Goal: Information Seeking & Learning: Learn about a topic

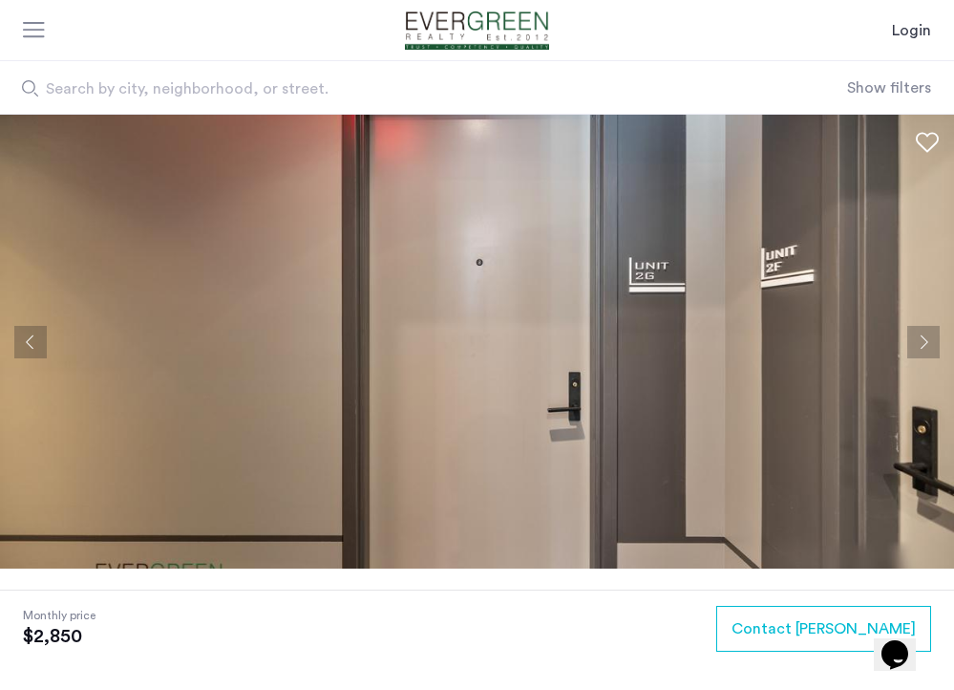
click at [939, 346] on button "Next apartment" at bounding box center [923, 342] width 32 height 32
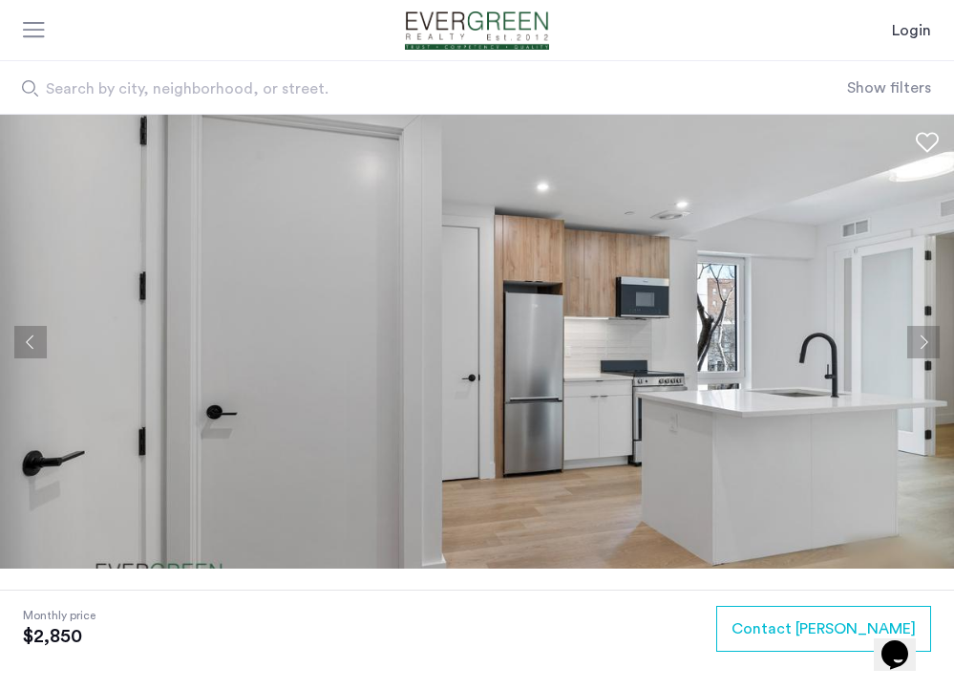
click at [922, 343] on button "Next apartment" at bounding box center [923, 342] width 32 height 32
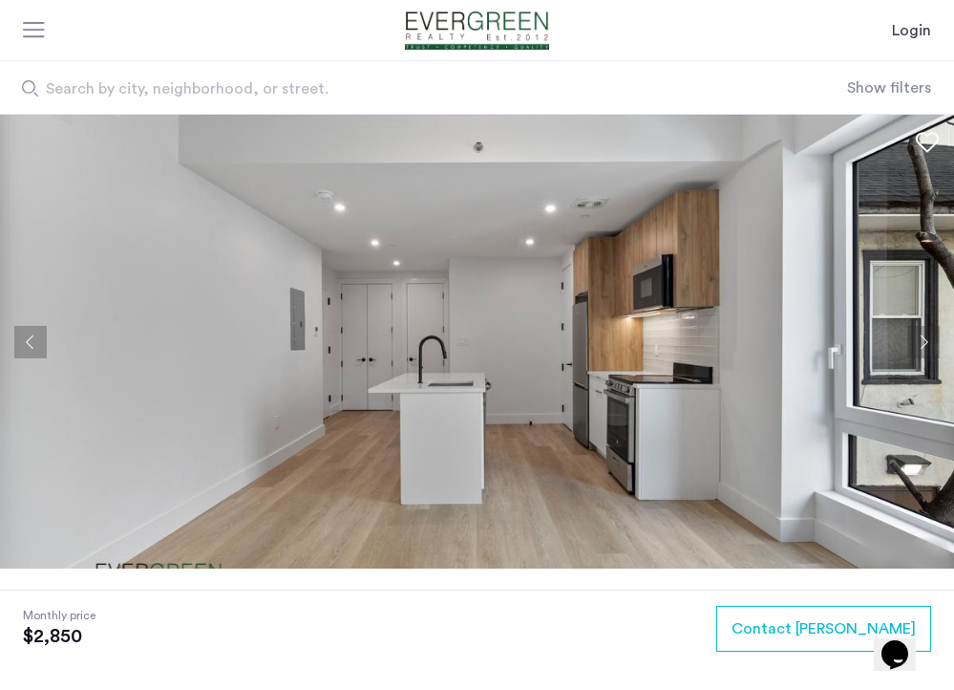
click at [919, 347] on button "Next apartment" at bounding box center [923, 342] width 32 height 32
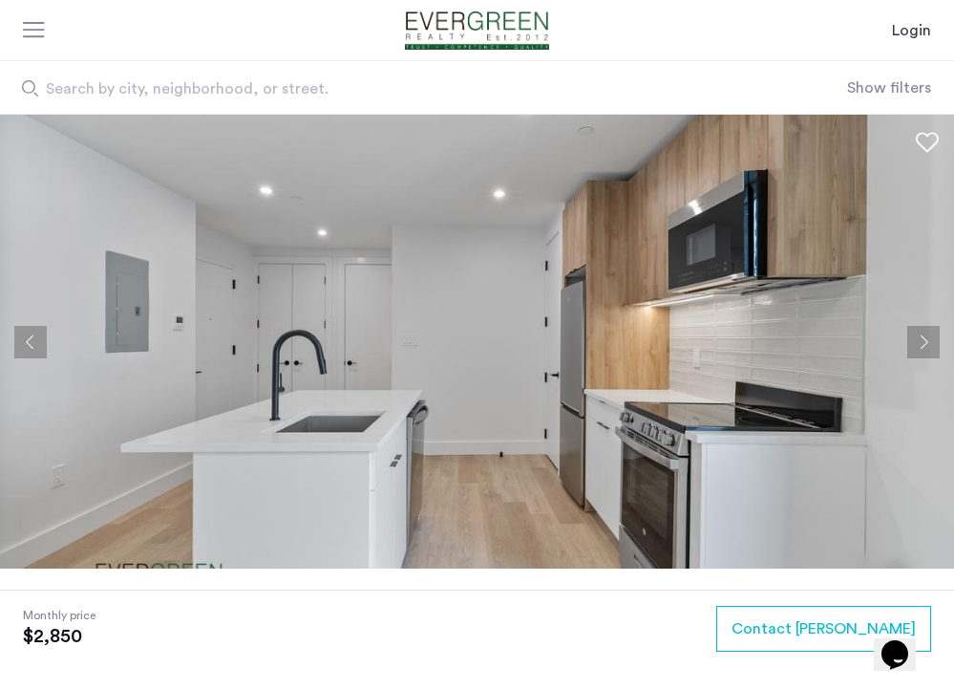
click at [919, 348] on button "Next apartment" at bounding box center [923, 342] width 32 height 32
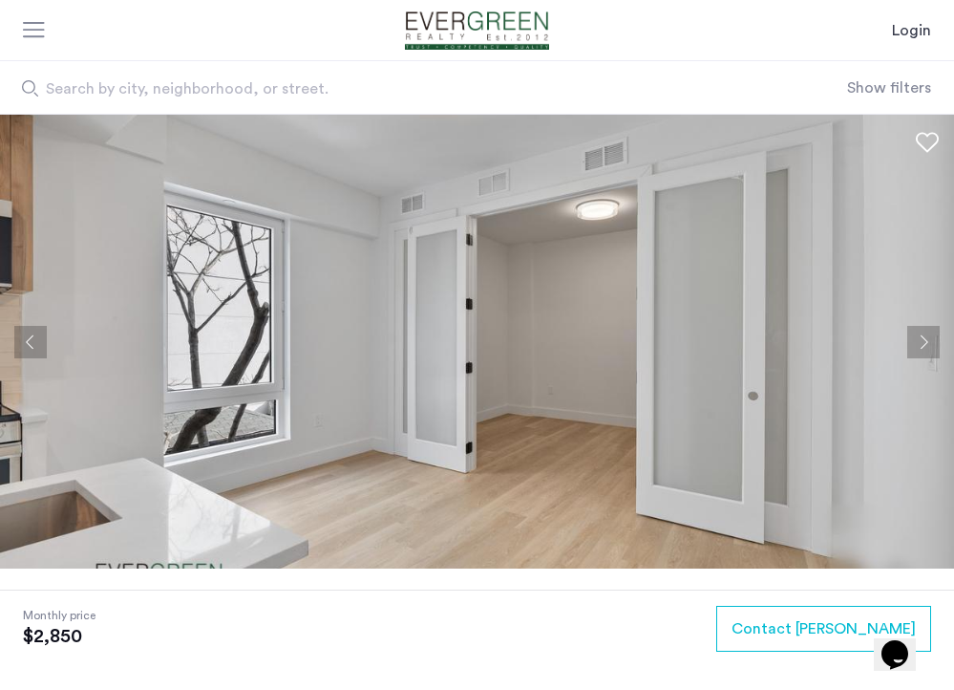
click at [919, 349] on button "Next apartment" at bounding box center [923, 342] width 32 height 32
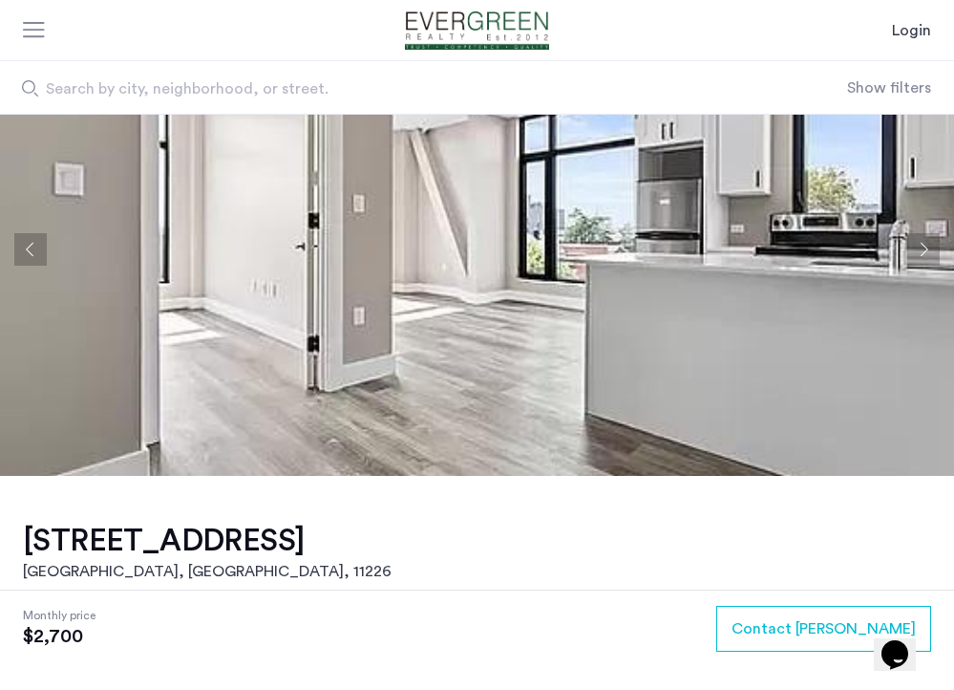
scroll to position [91, 0]
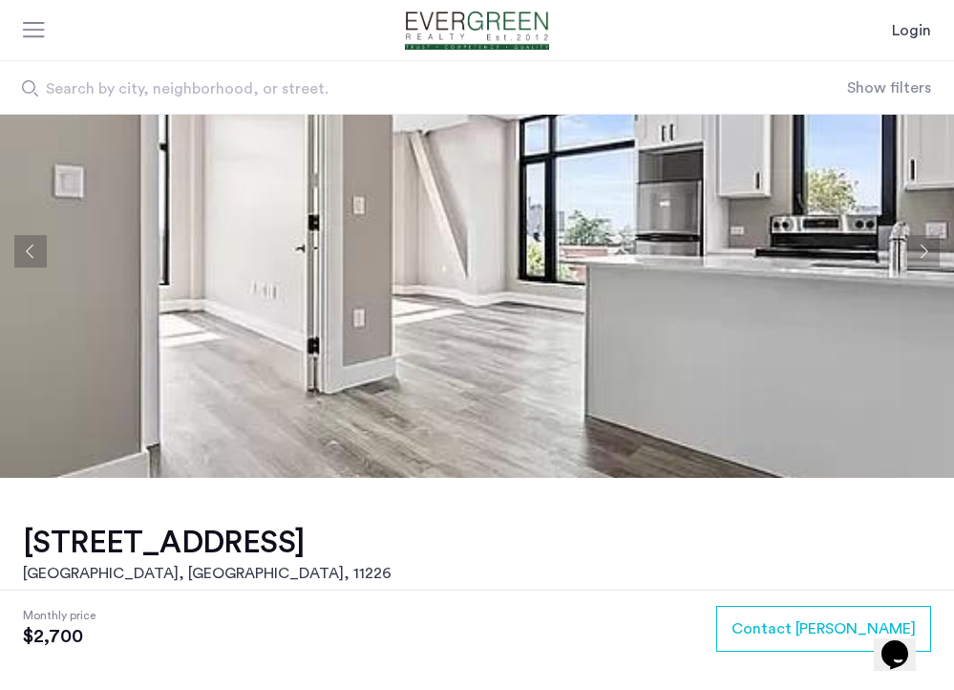
click at [367, 437] on img at bounding box center [477, 251] width 954 height 454
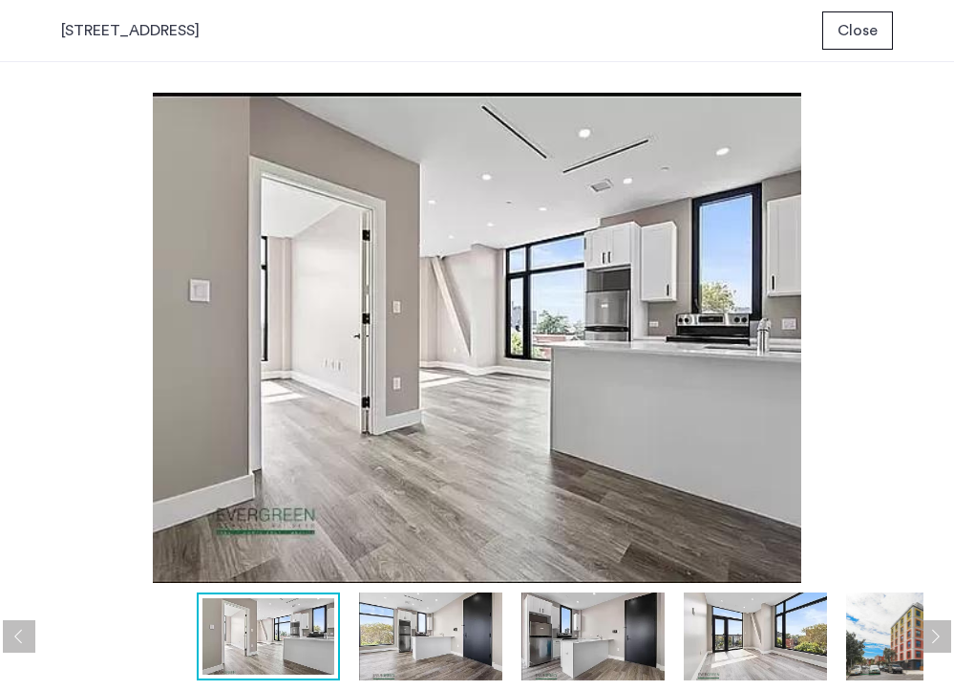
scroll to position [0, 0]
click at [131, 315] on img at bounding box center [477, 338] width 893 height 490
click at [480, 637] on img at bounding box center [430, 636] width 143 height 88
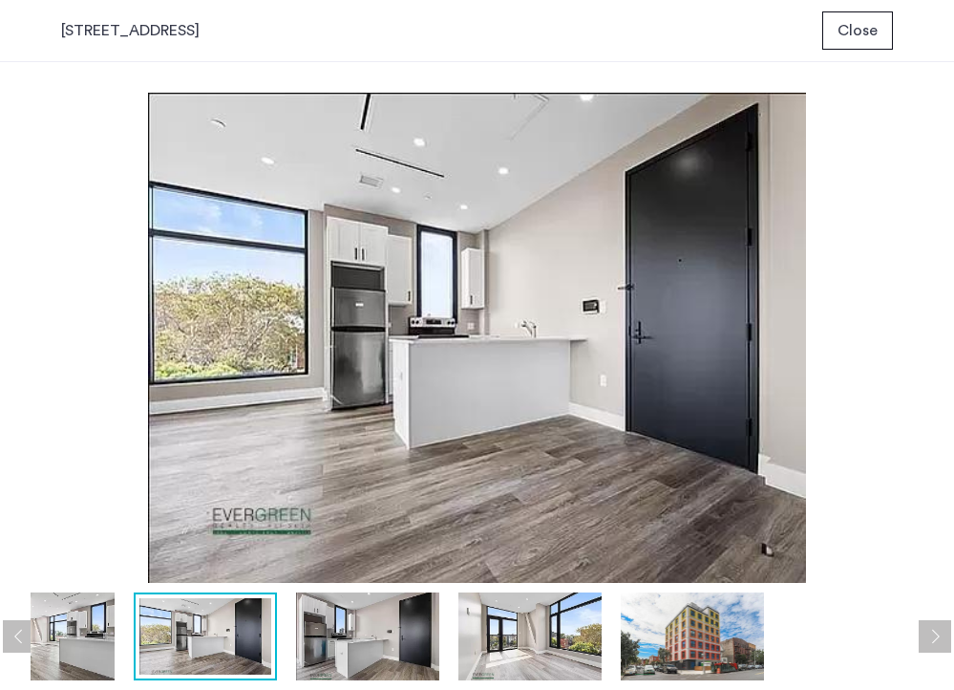
click at [481, 636] on img at bounding box center [529, 636] width 143 height 88
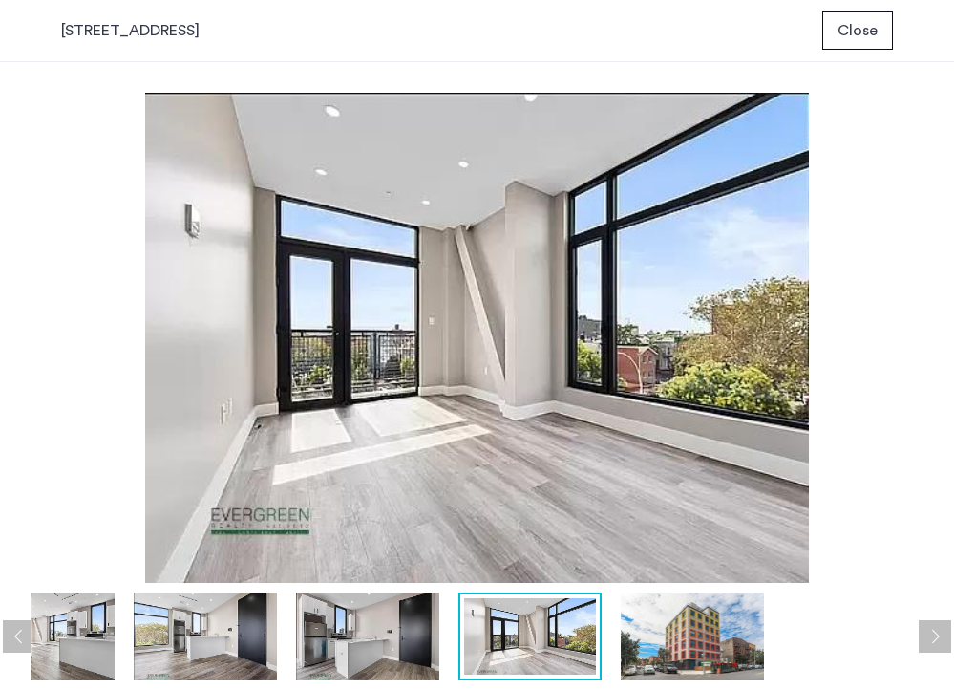
click at [573, 644] on img at bounding box center [530, 636] width 132 height 76
click at [684, 654] on img at bounding box center [692, 636] width 143 height 88
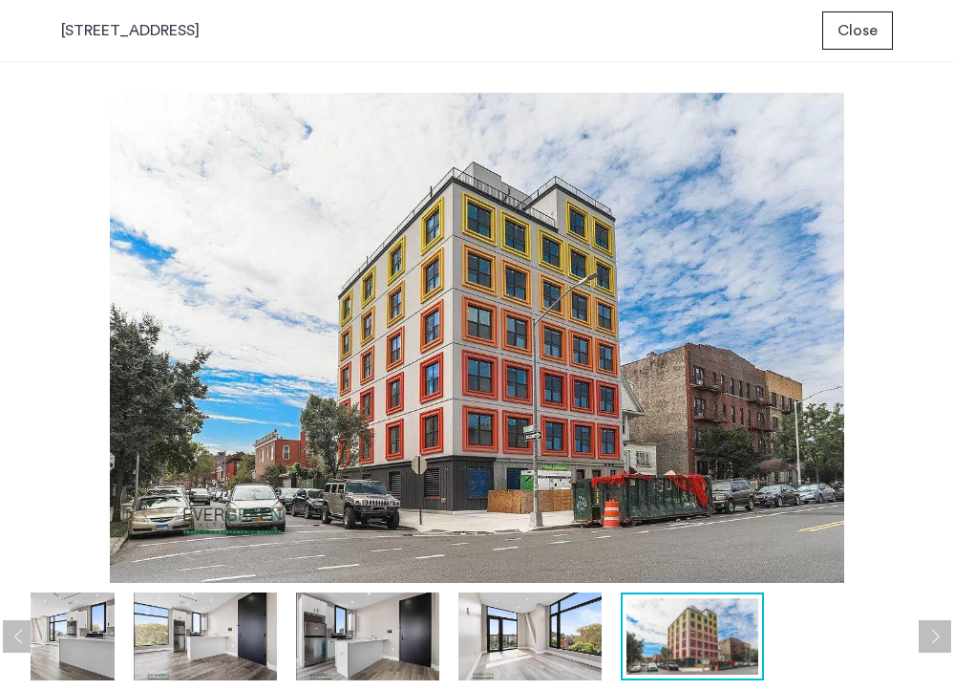
click at [554, 639] on img at bounding box center [529, 636] width 143 height 88
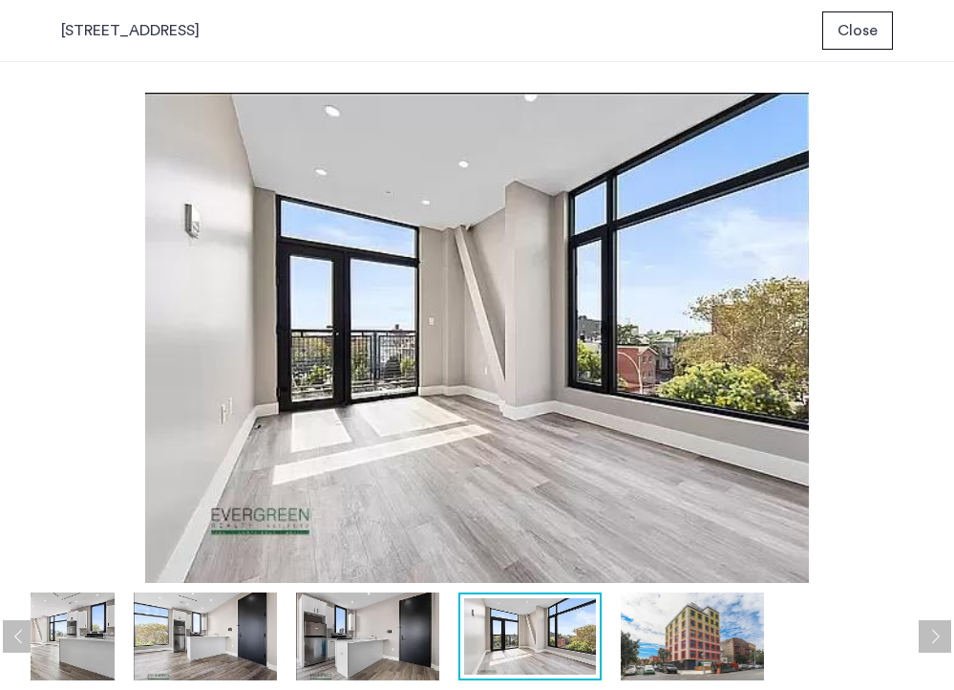
click at [372, 641] on img at bounding box center [367, 636] width 143 height 88
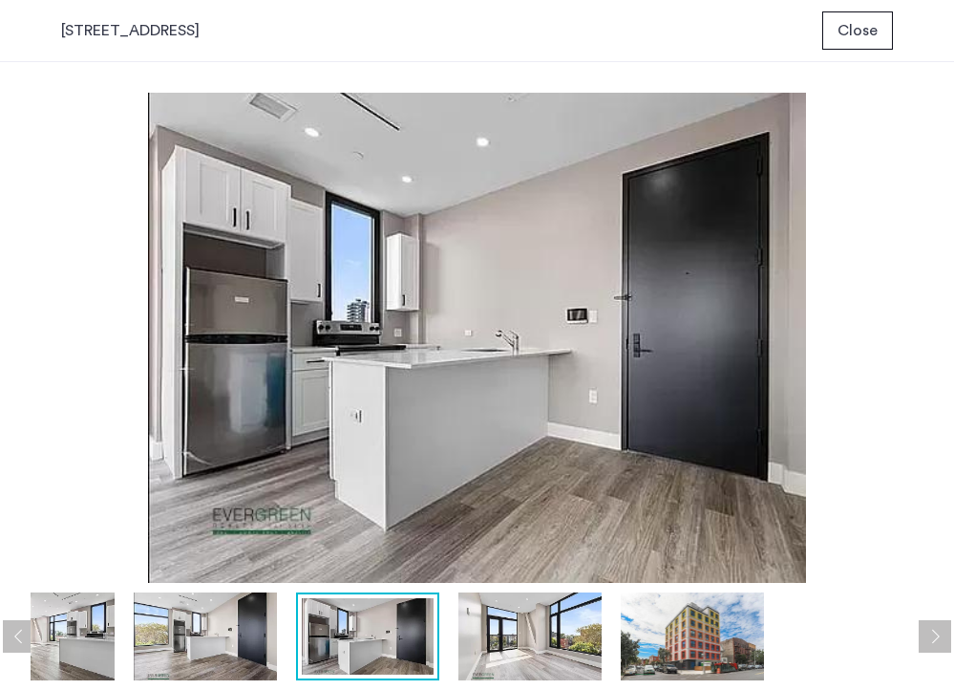
click at [239, 636] on img at bounding box center [205, 636] width 143 height 88
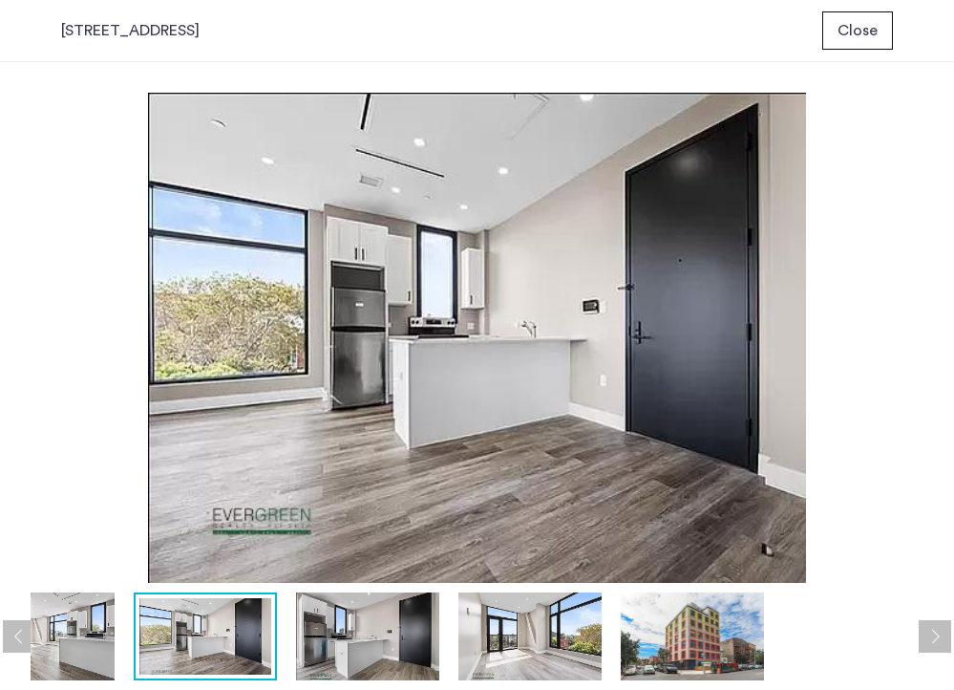
click at [93, 633] on img at bounding box center [42, 636] width 143 height 88
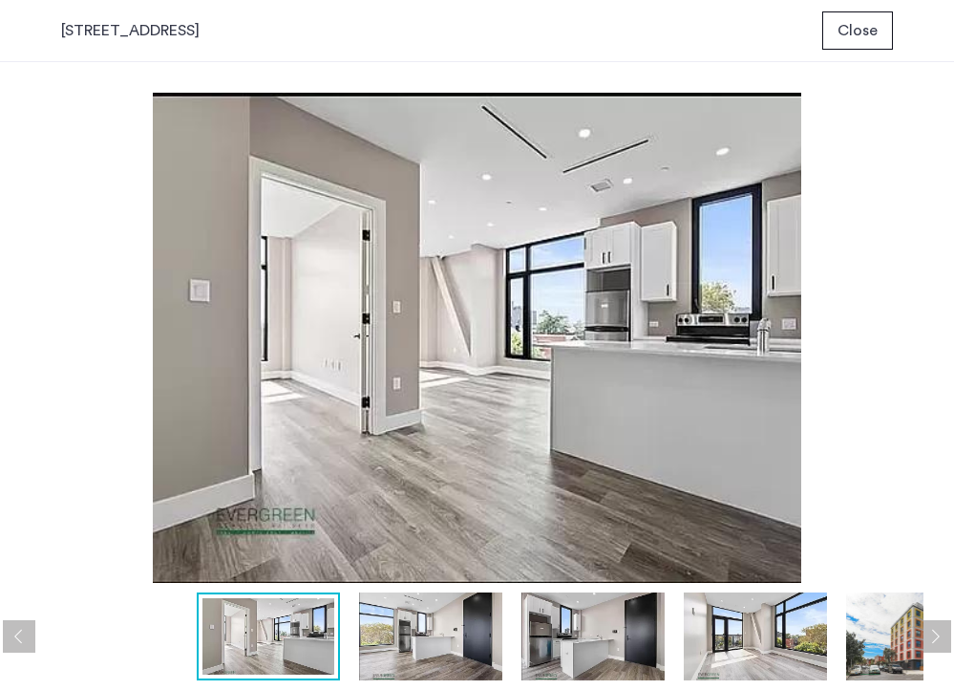
click at [394, 649] on img at bounding box center [430, 636] width 143 height 88
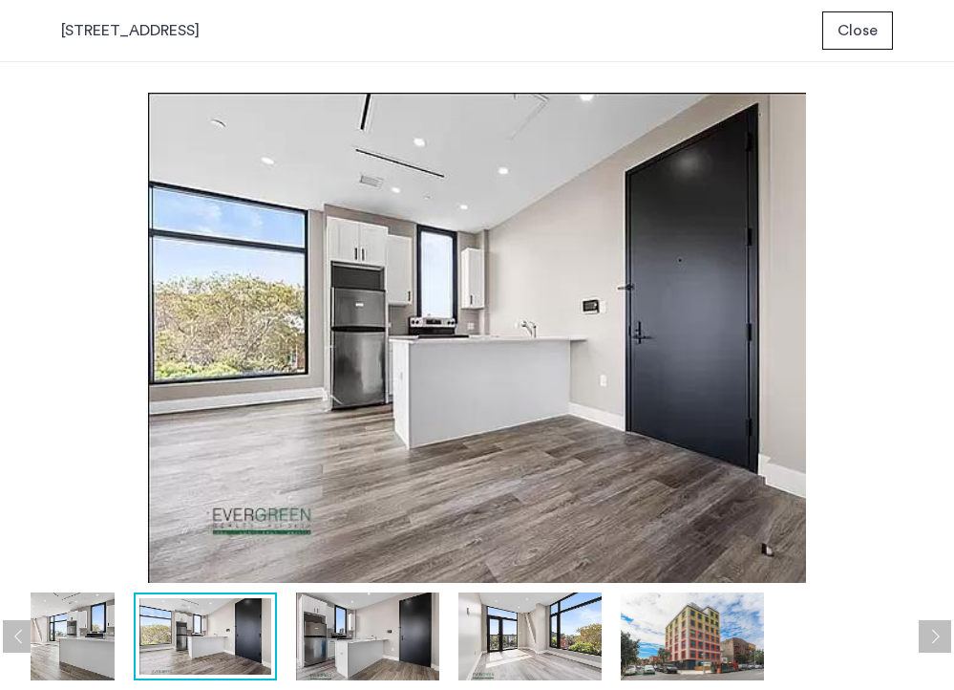
click at [511, 646] on img at bounding box center [529, 636] width 143 height 88
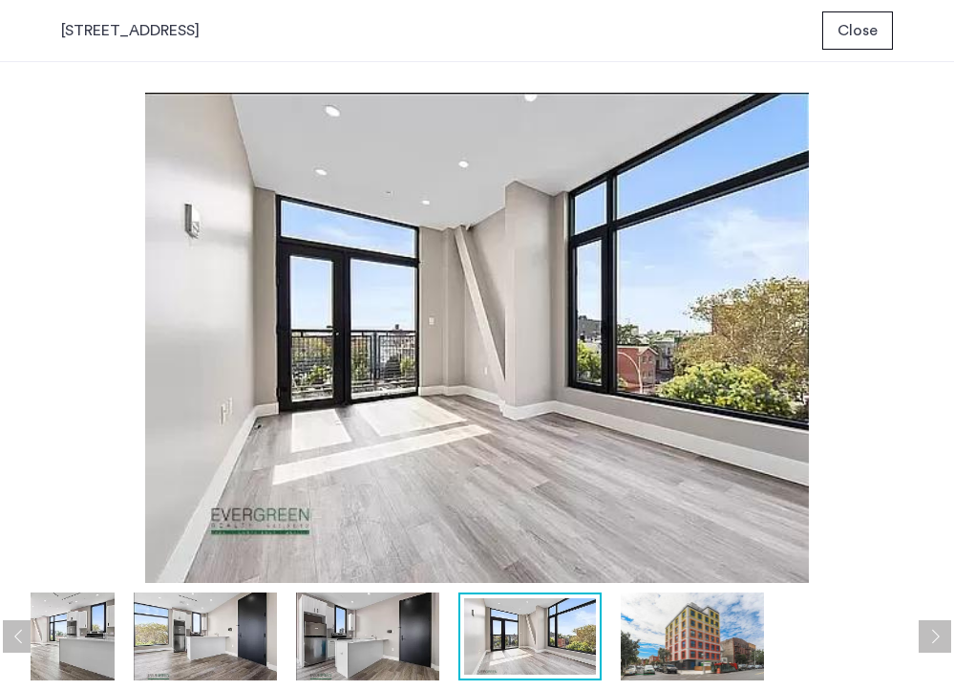
click at [511, 647] on img at bounding box center [530, 636] width 132 height 76
click at [695, 646] on img at bounding box center [692, 636] width 143 height 88
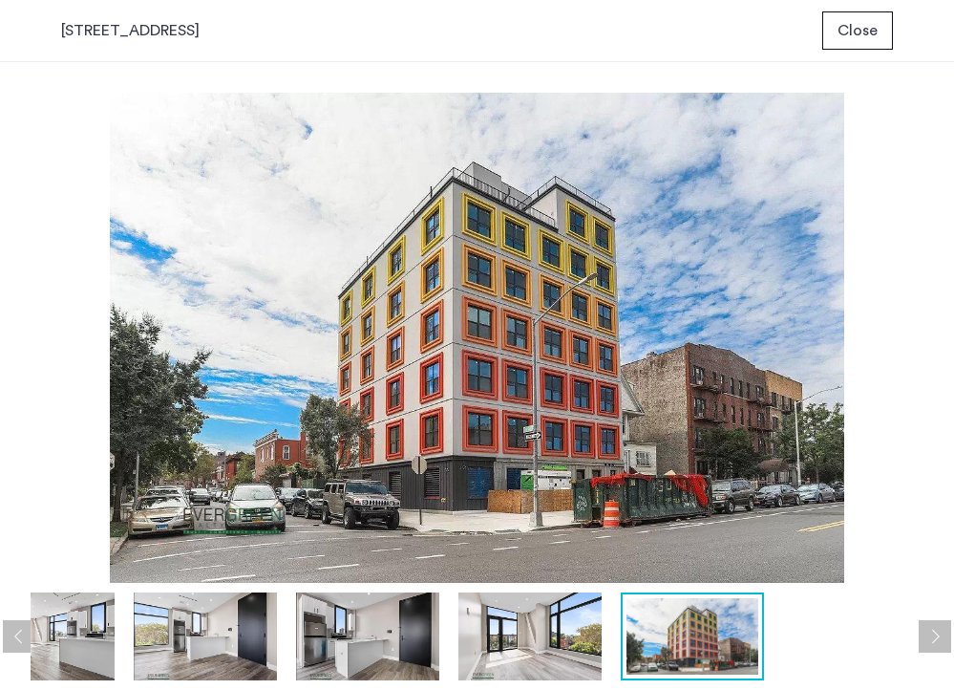
click at [65, 622] on img at bounding box center [42, 636] width 143 height 88
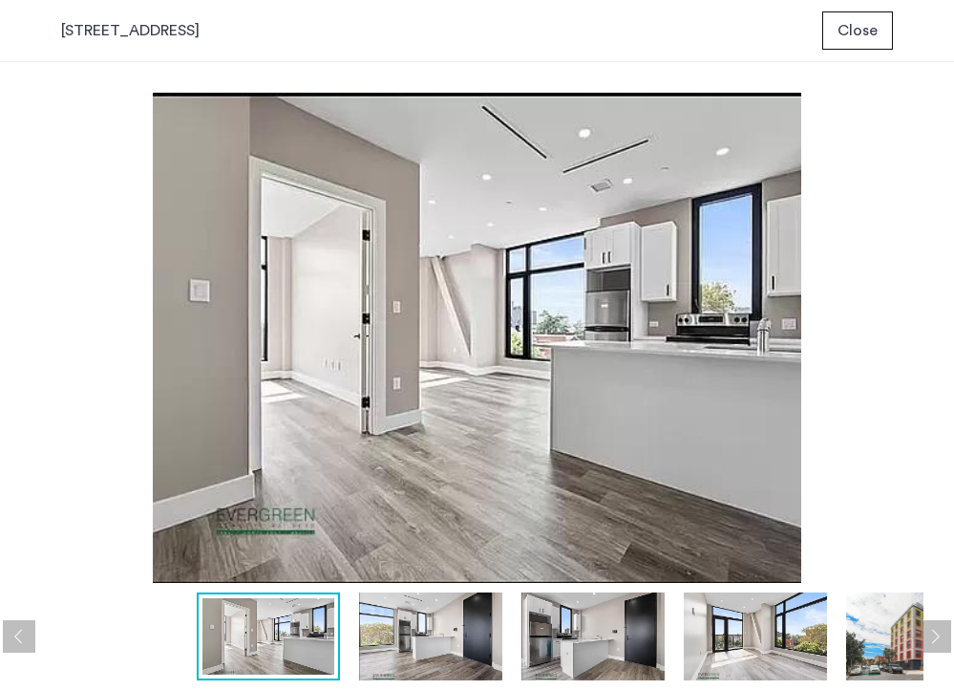
click at [29, 639] on button "Previous apartment" at bounding box center [19, 636] width 32 height 32
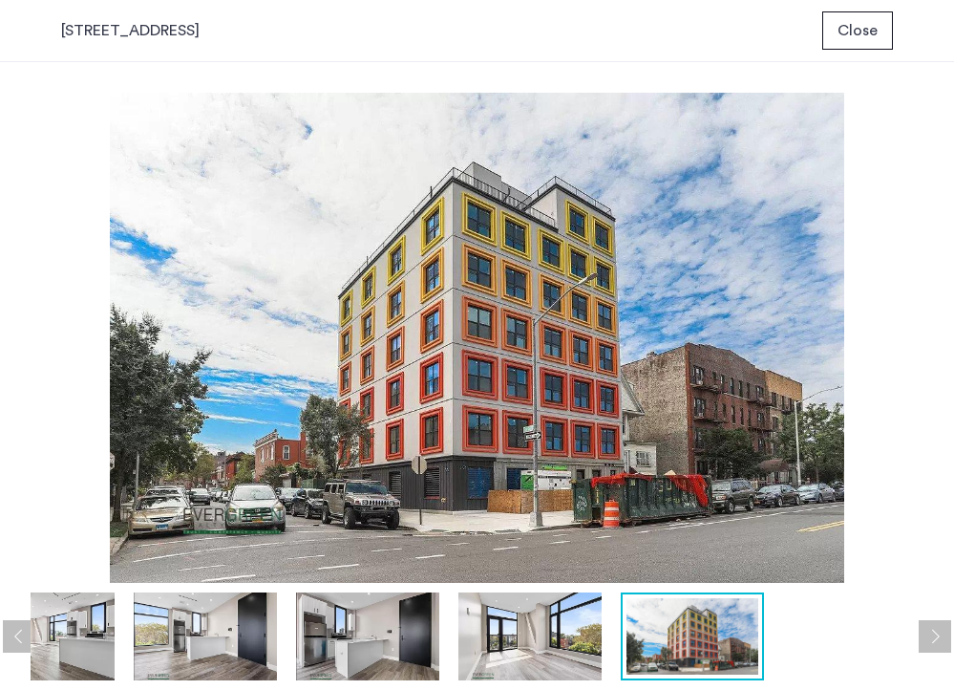
click at [29, 640] on button "Previous apartment" at bounding box center [19, 636] width 32 height 32
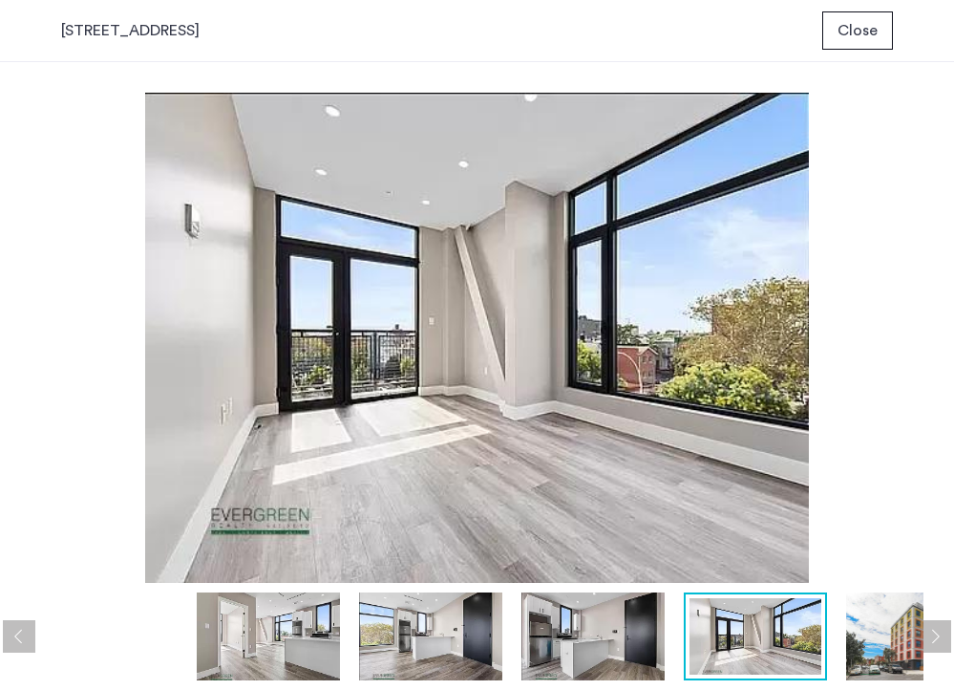
click at [267, 647] on img at bounding box center [268, 636] width 143 height 88
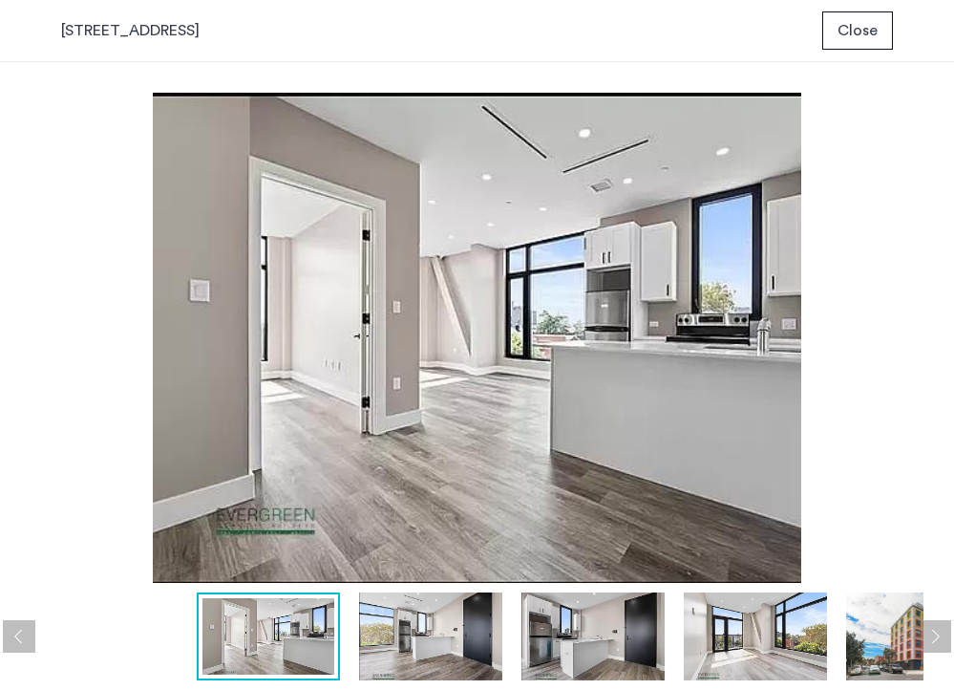
click at [407, 629] on img at bounding box center [430, 636] width 143 height 88
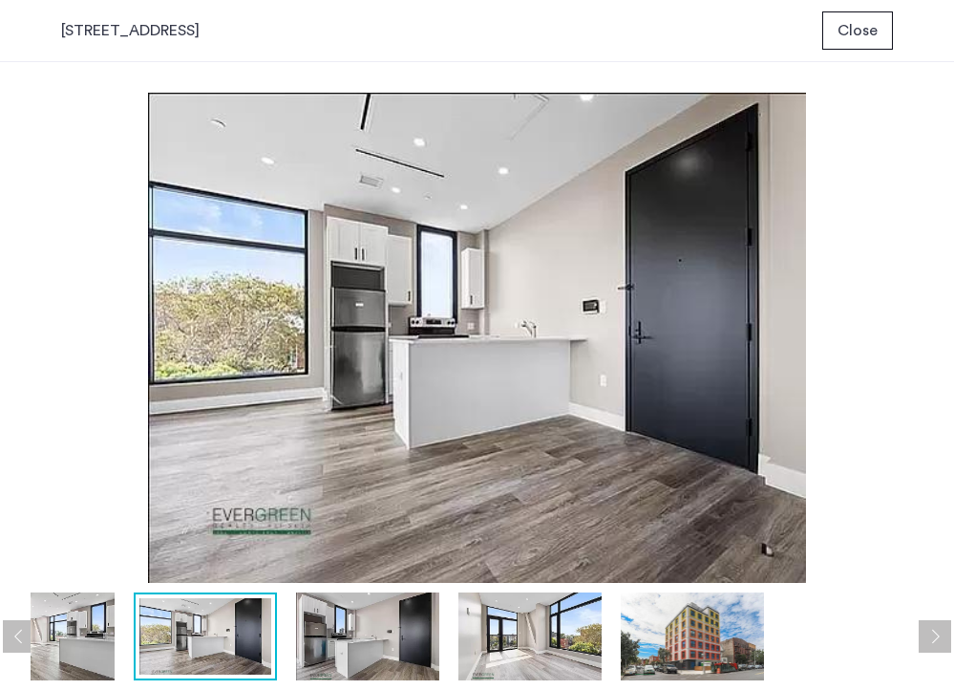
click at [534, 648] on img at bounding box center [529, 636] width 143 height 88
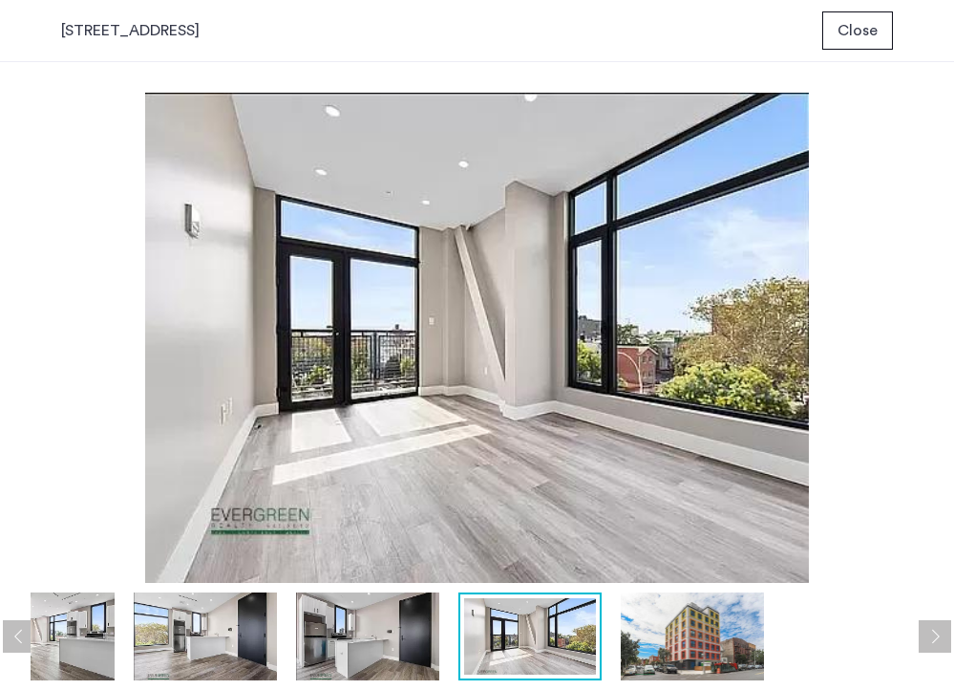
click at [672, 640] on img at bounding box center [692, 636] width 143 height 88
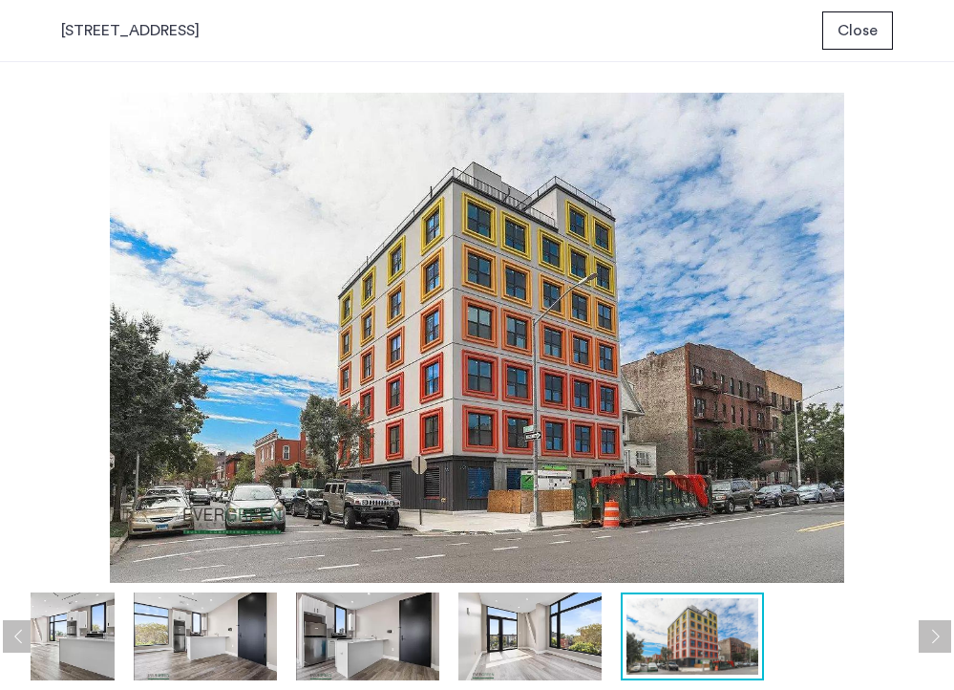
click at [350, 651] on img at bounding box center [367, 636] width 143 height 88
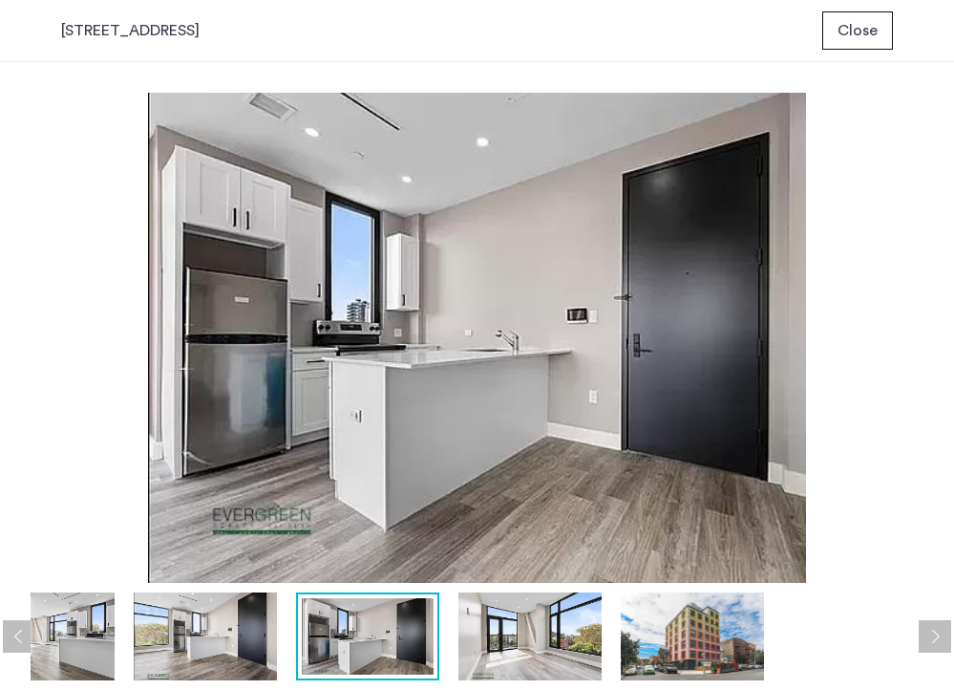
click at [145, 636] on img at bounding box center [205, 636] width 143 height 88
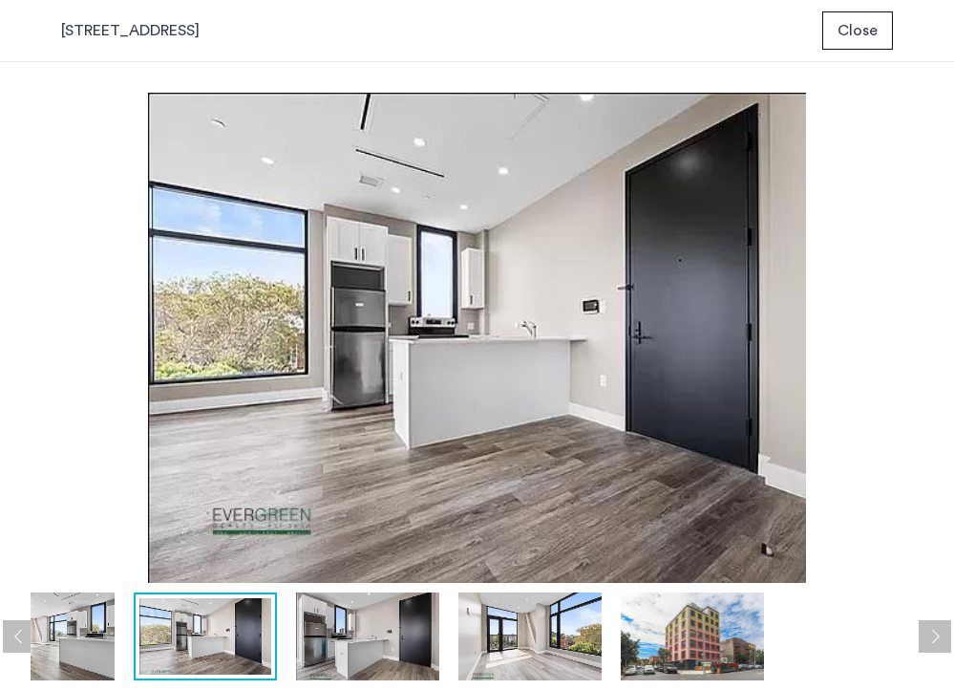
click at [78, 645] on img at bounding box center [42, 636] width 143 height 88
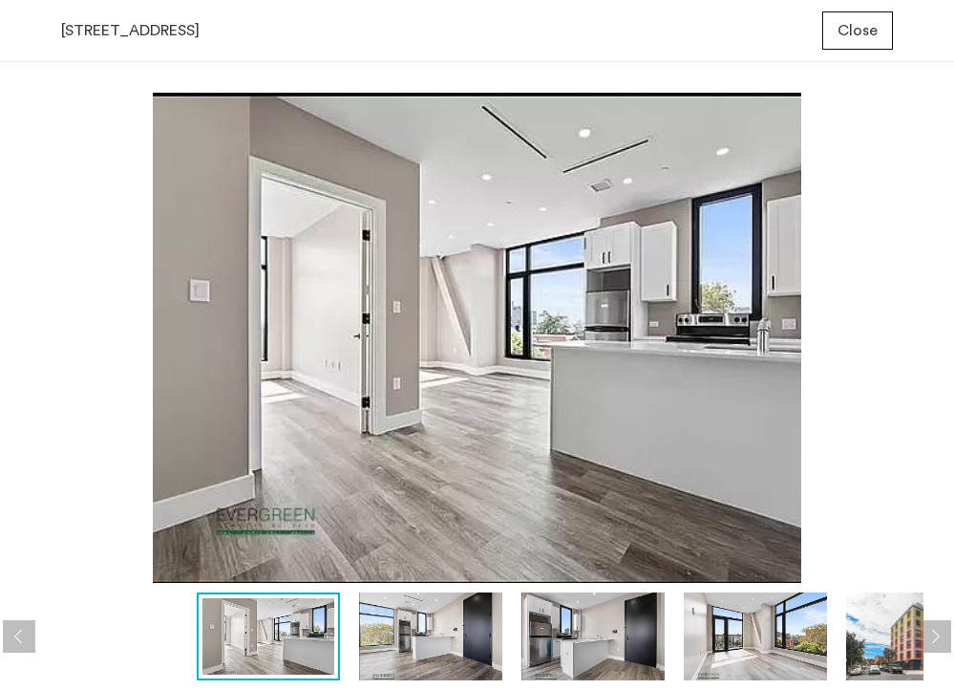
click at [937, 626] on button "Next apartment" at bounding box center [935, 636] width 32 height 32
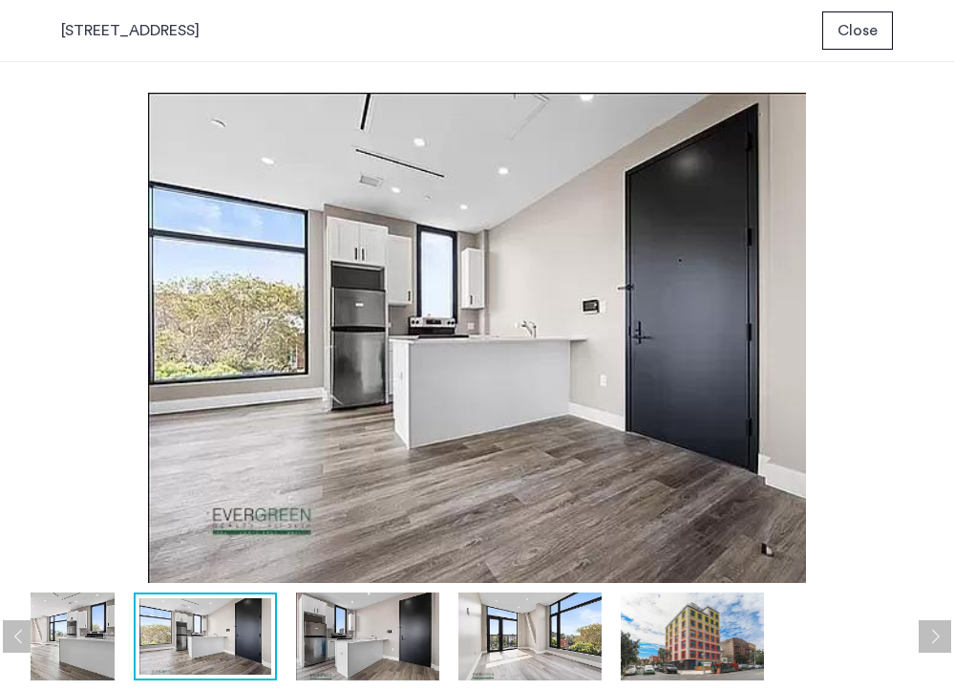
click at [937, 626] on button "Next apartment" at bounding box center [935, 636] width 32 height 32
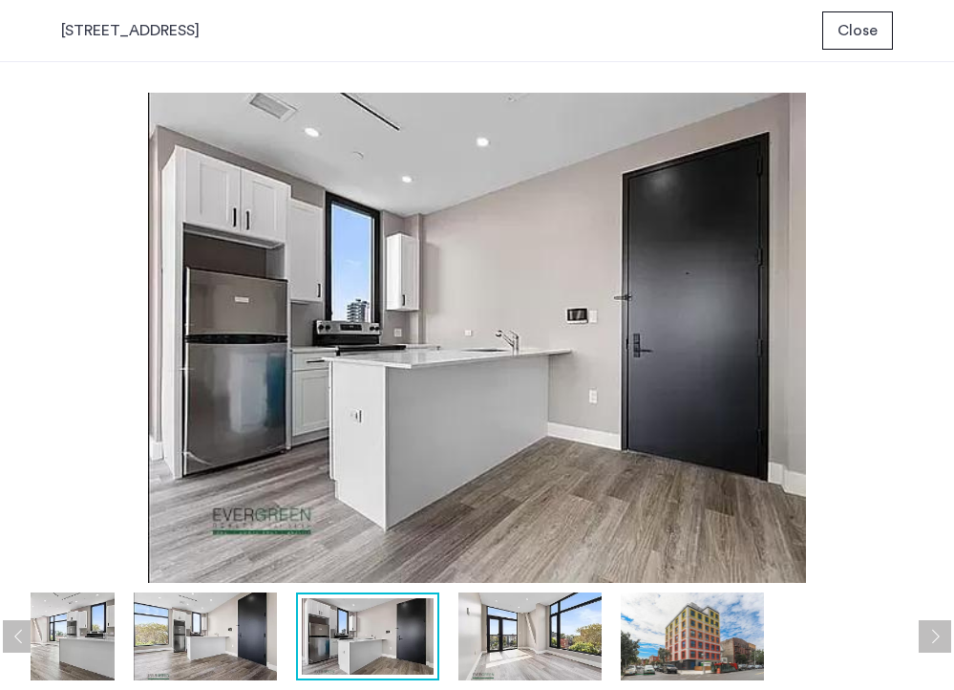
click at [937, 626] on button "Next apartment" at bounding box center [935, 636] width 32 height 32
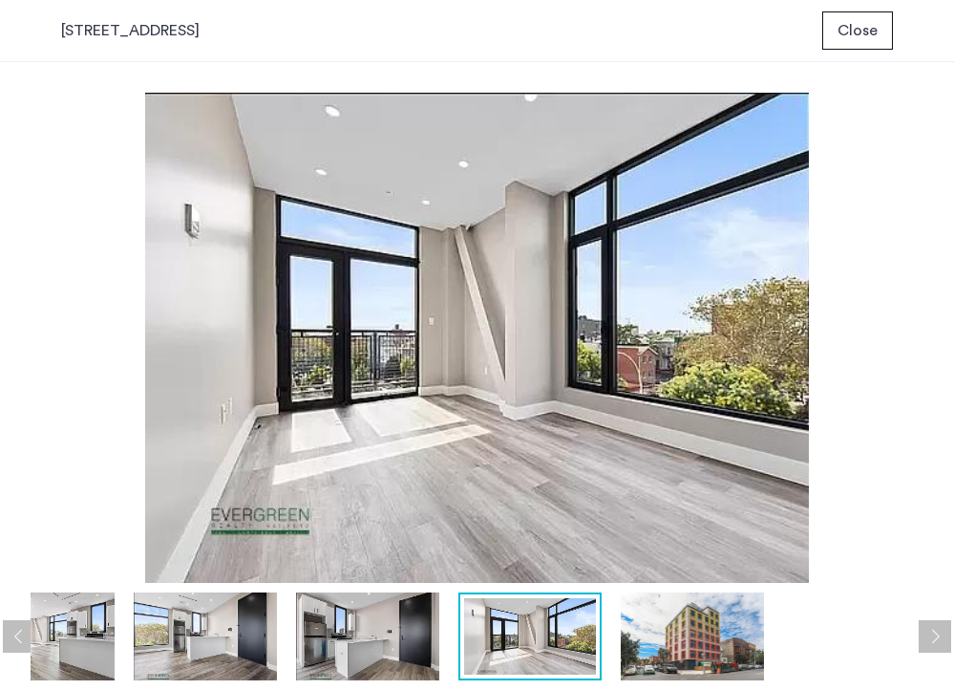
click at [937, 626] on button "Next apartment" at bounding box center [935, 636] width 32 height 32
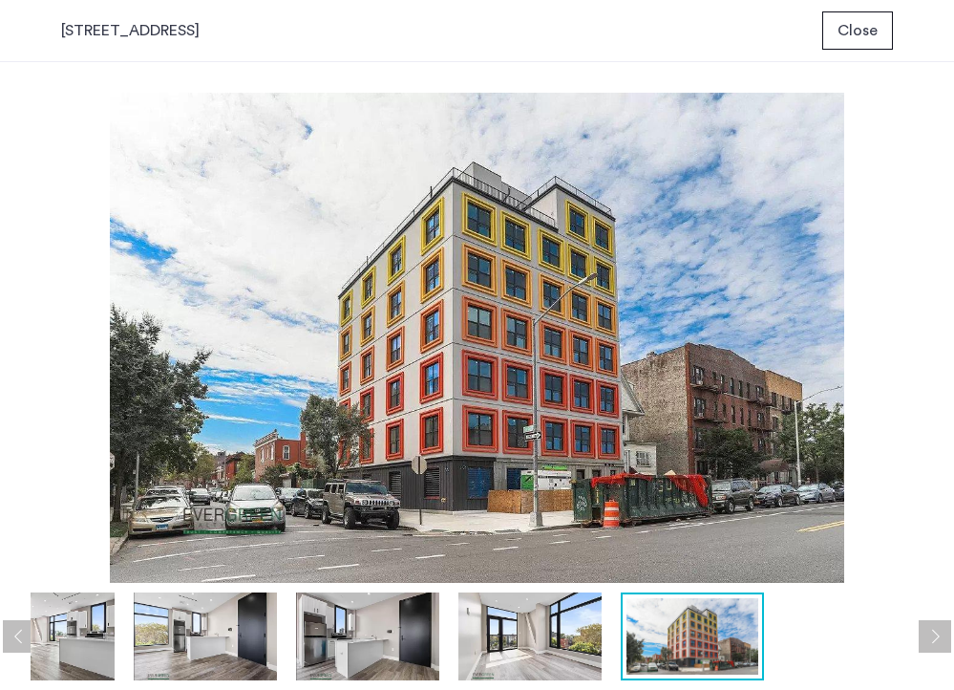
click at [937, 626] on button "Next apartment" at bounding box center [935, 636] width 32 height 32
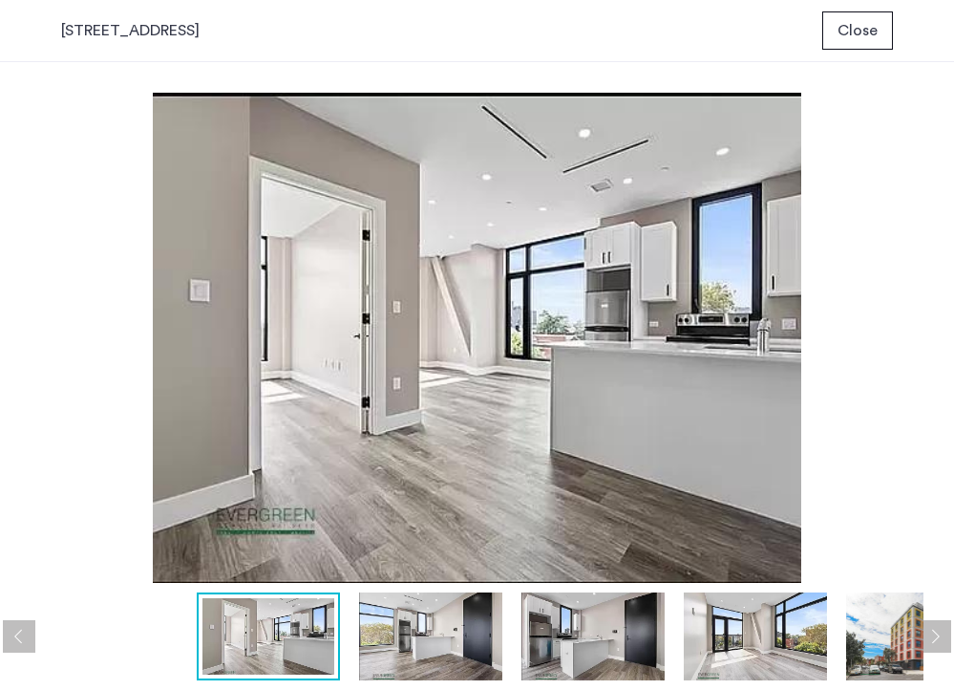
click at [937, 626] on button "Next apartment" at bounding box center [935, 636] width 32 height 32
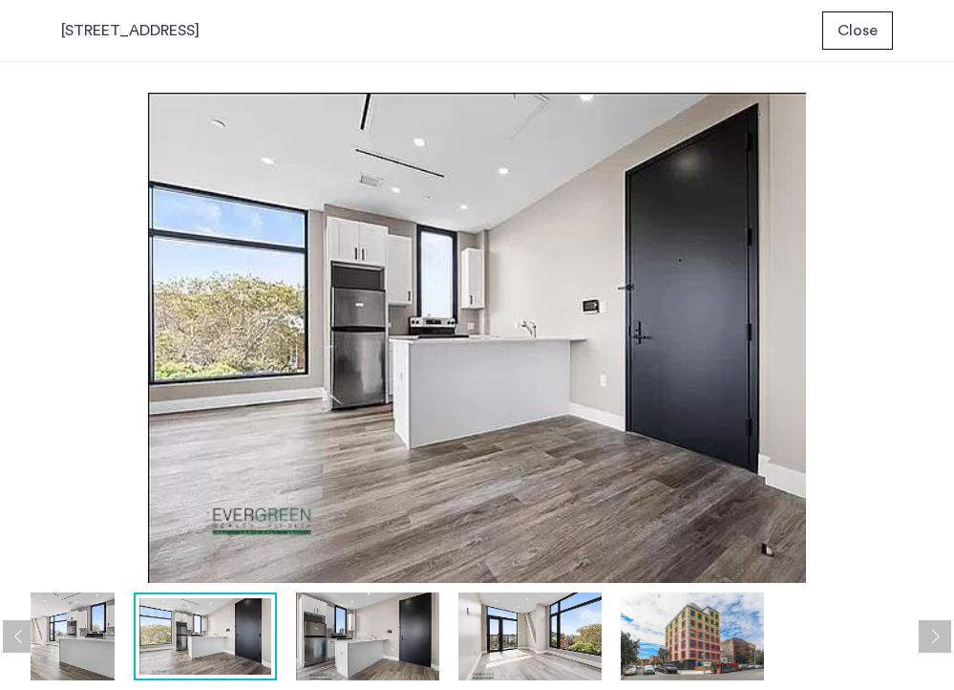
click at [937, 626] on button "Next apartment" at bounding box center [935, 636] width 32 height 32
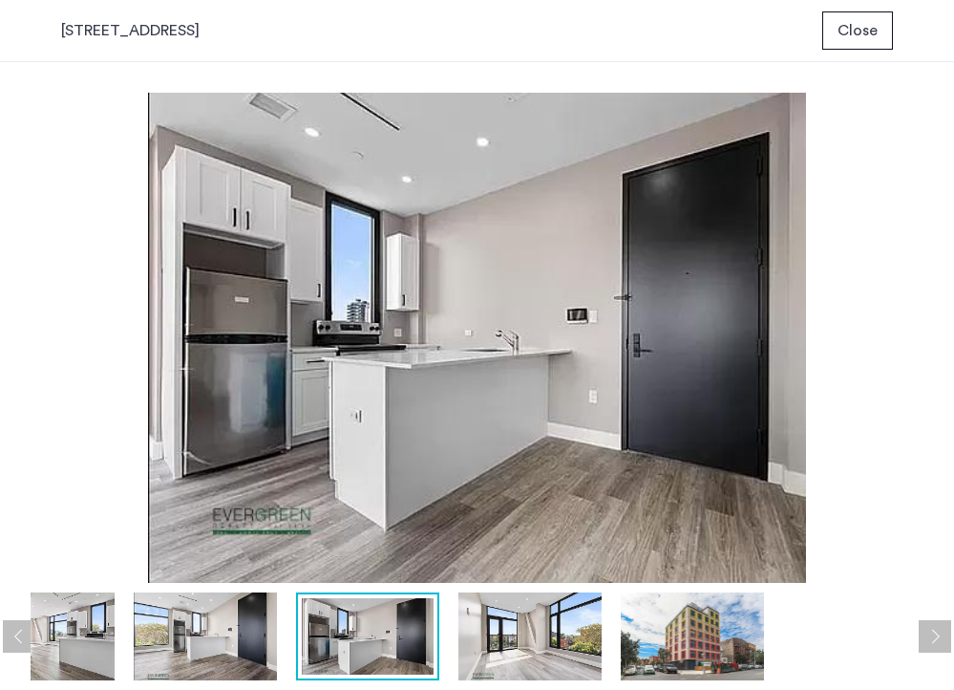
click at [937, 626] on button "Next apartment" at bounding box center [935, 636] width 32 height 32
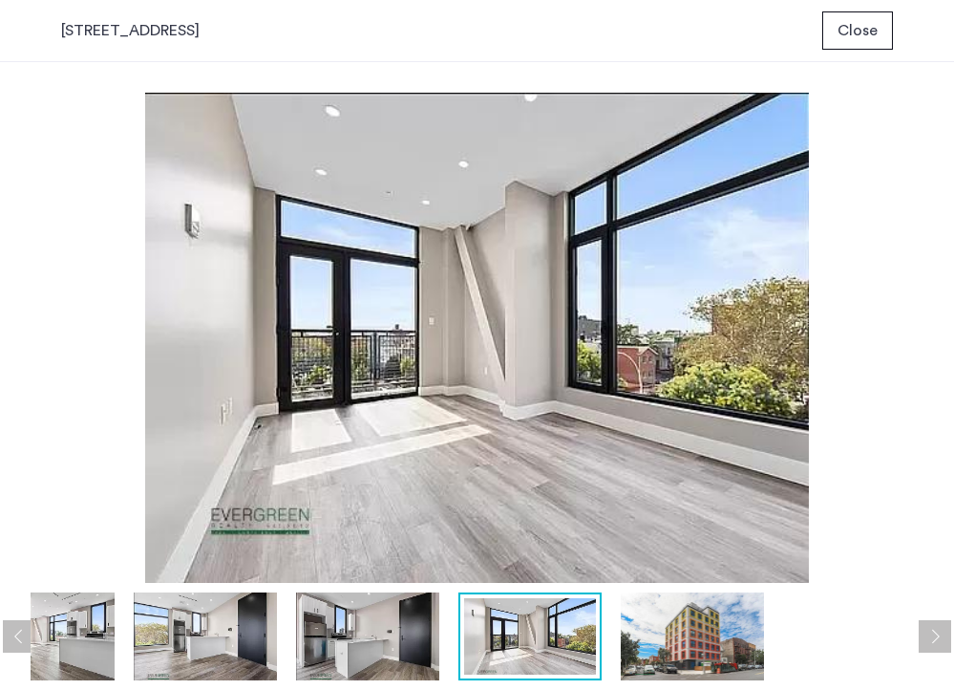
click at [937, 626] on button "Next apartment" at bounding box center [935, 636] width 32 height 32
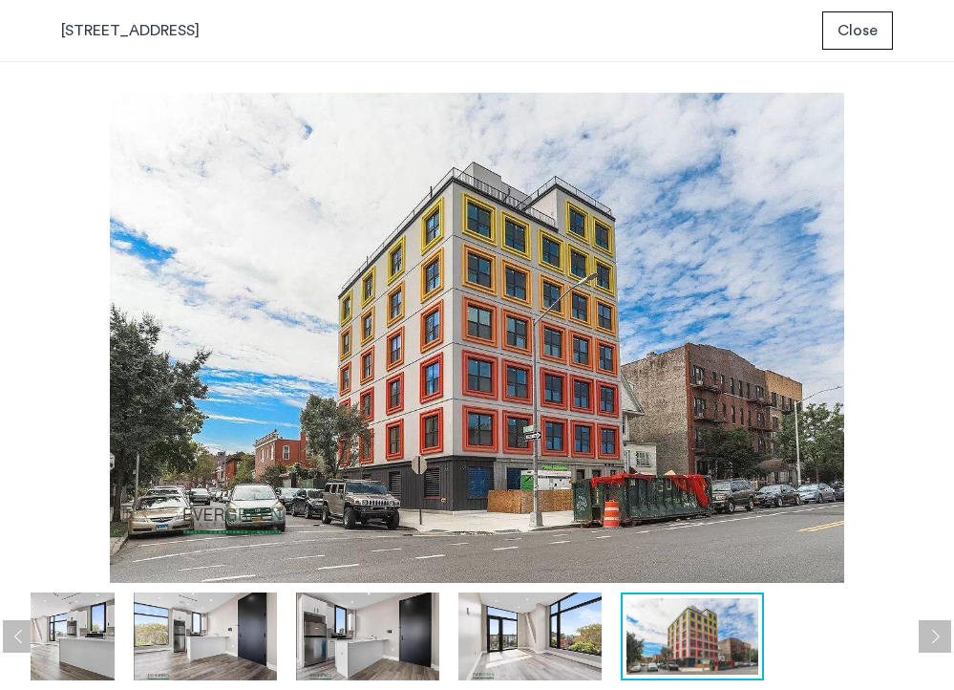
click at [937, 626] on button "Next apartment" at bounding box center [935, 636] width 32 height 32
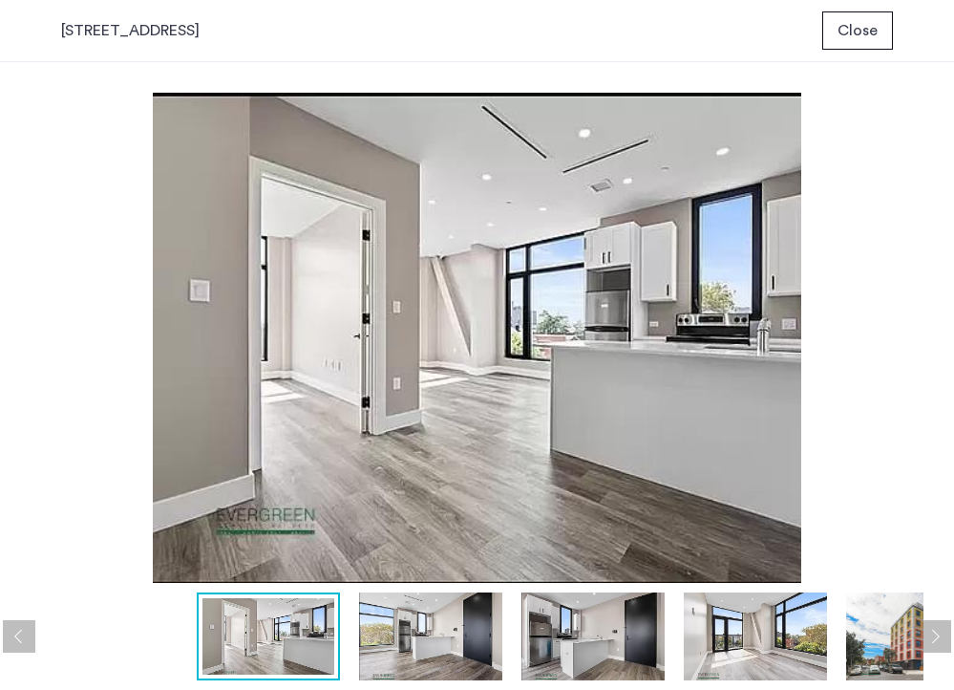
click at [937, 626] on button "Next apartment" at bounding box center [935, 636] width 32 height 32
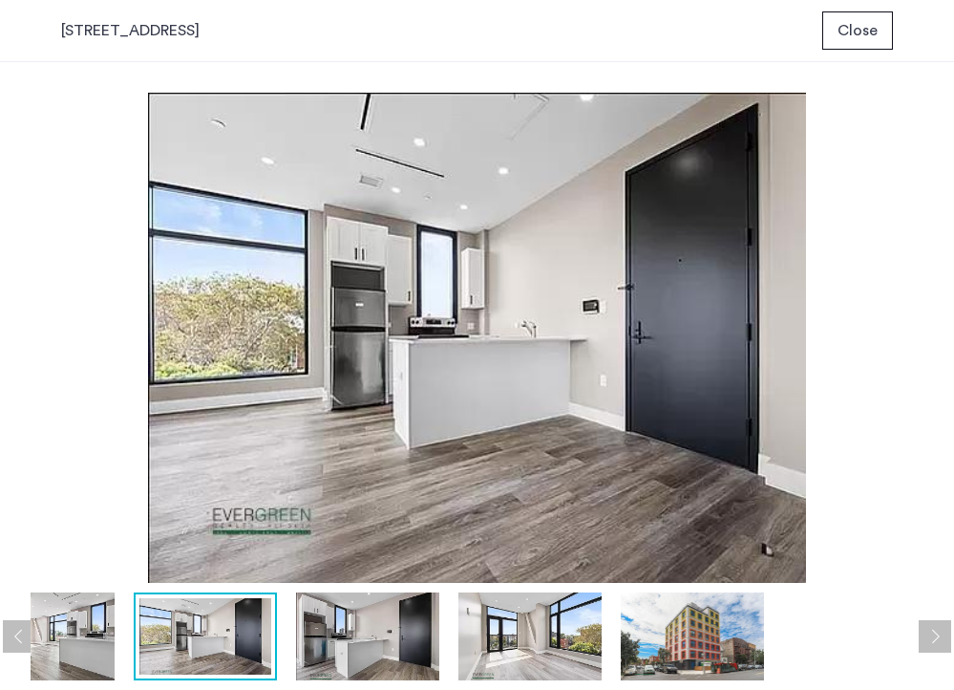
click at [937, 626] on button "Next apartment" at bounding box center [935, 636] width 32 height 32
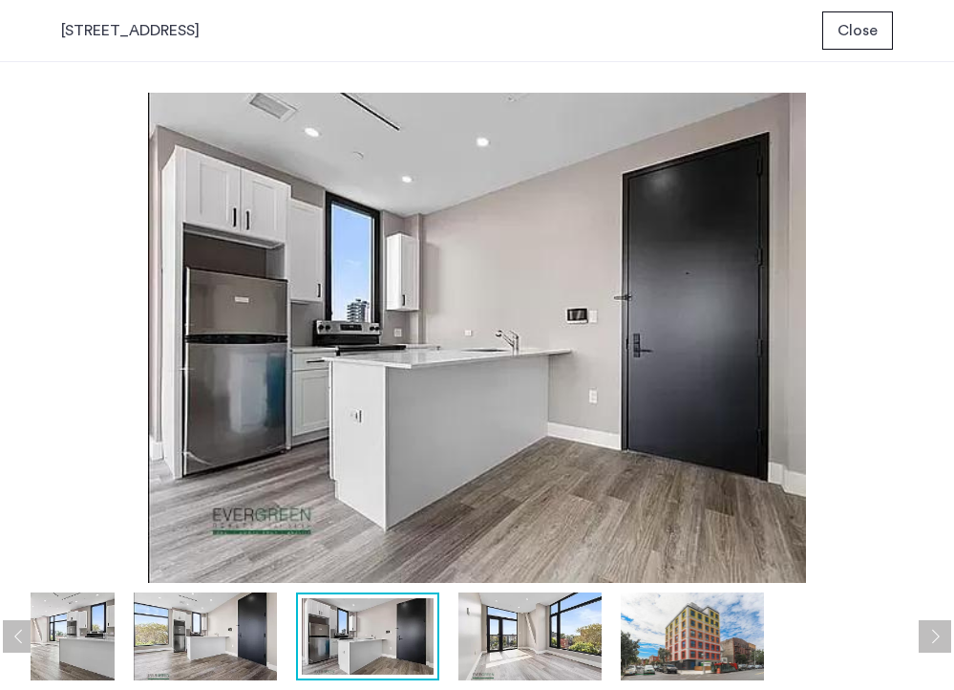
click at [936, 626] on button "Next apartment" at bounding box center [935, 636] width 32 height 32
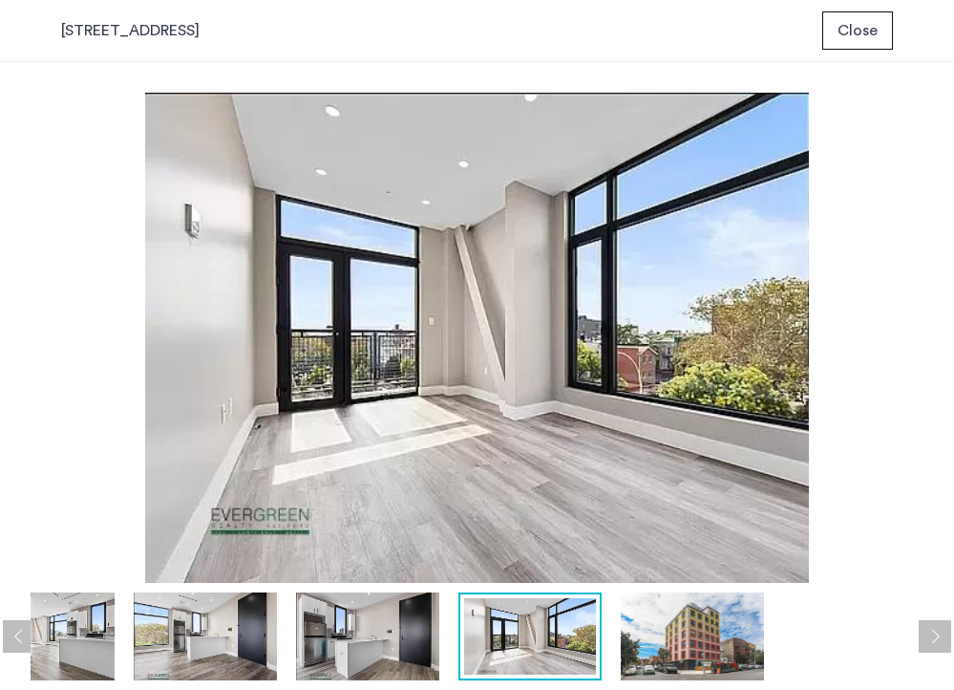
click at [936, 626] on button "Next apartment" at bounding box center [935, 636] width 32 height 32
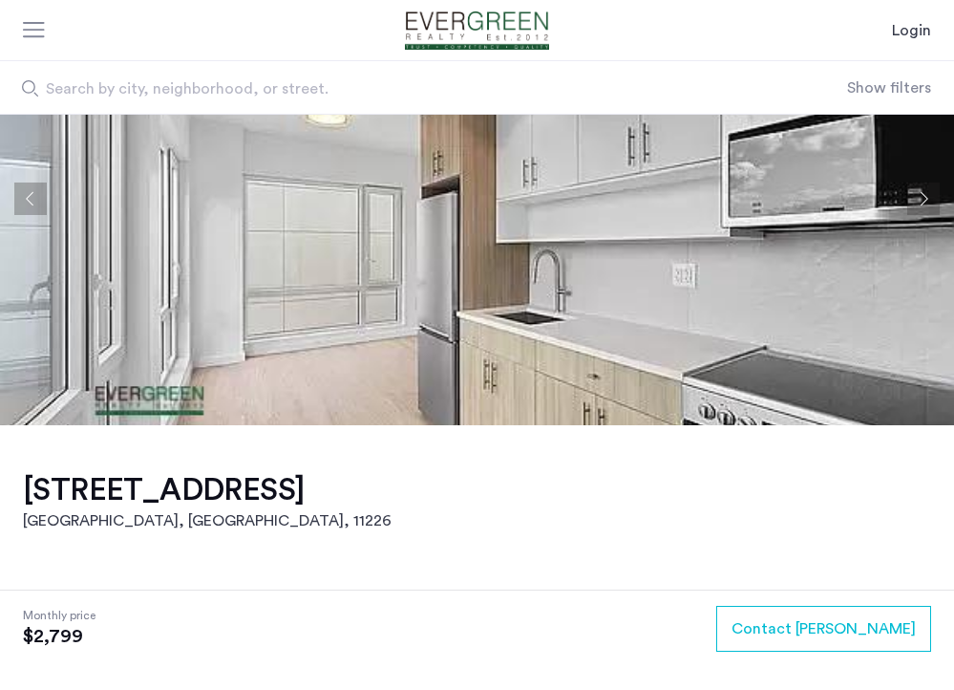
scroll to position [123, 0]
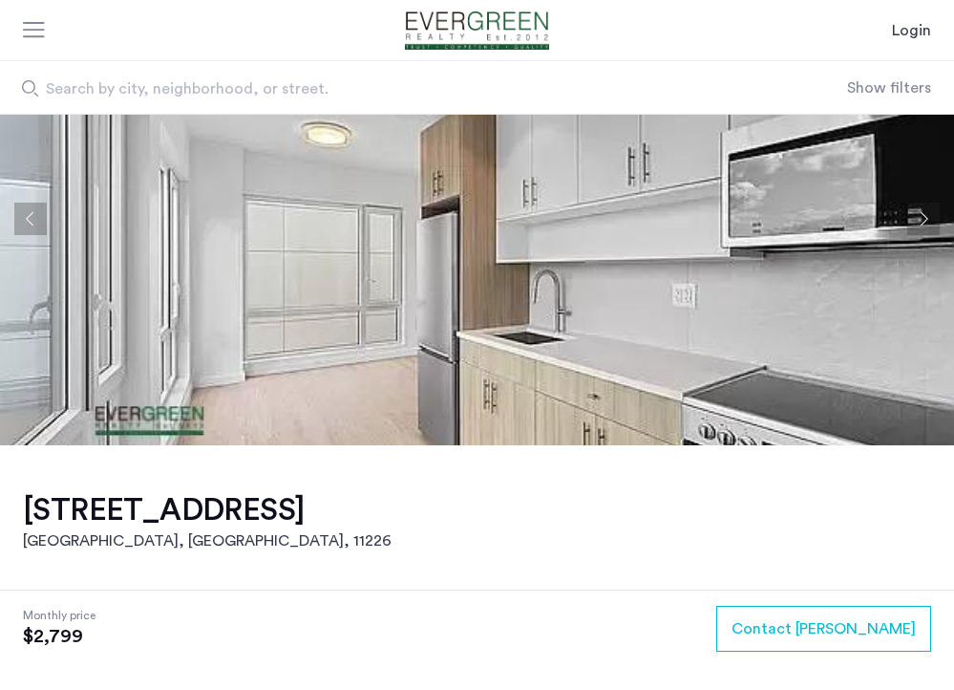
click at [578, 254] on img at bounding box center [477, 218] width 954 height 454
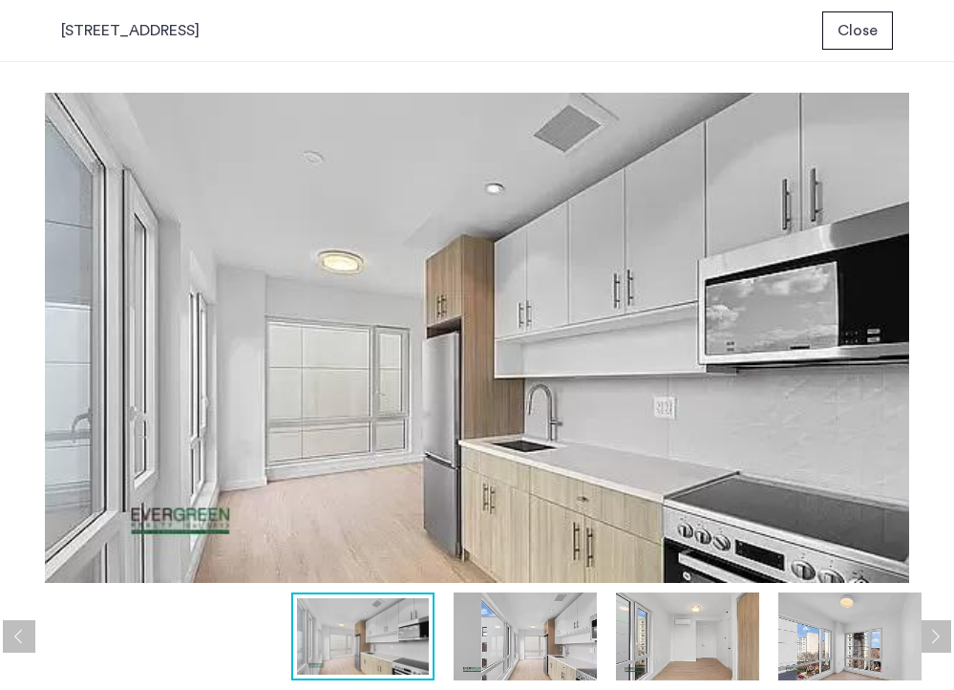
click at [522, 641] on img at bounding box center [525, 636] width 143 height 88
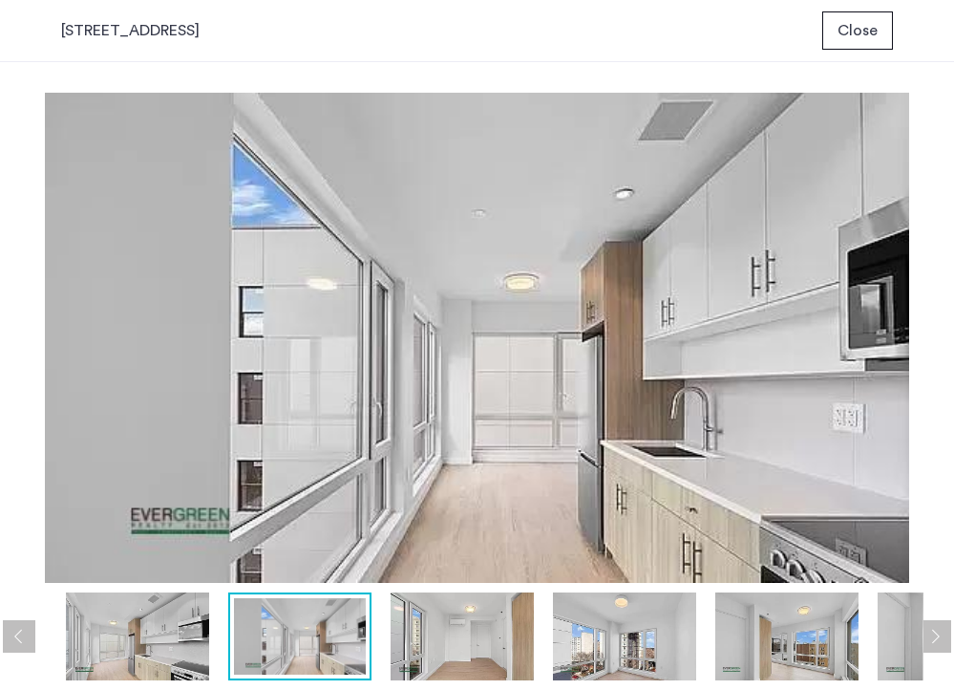
click at [635, 629] on img at bounding box center [624, 636] width 143 height 88
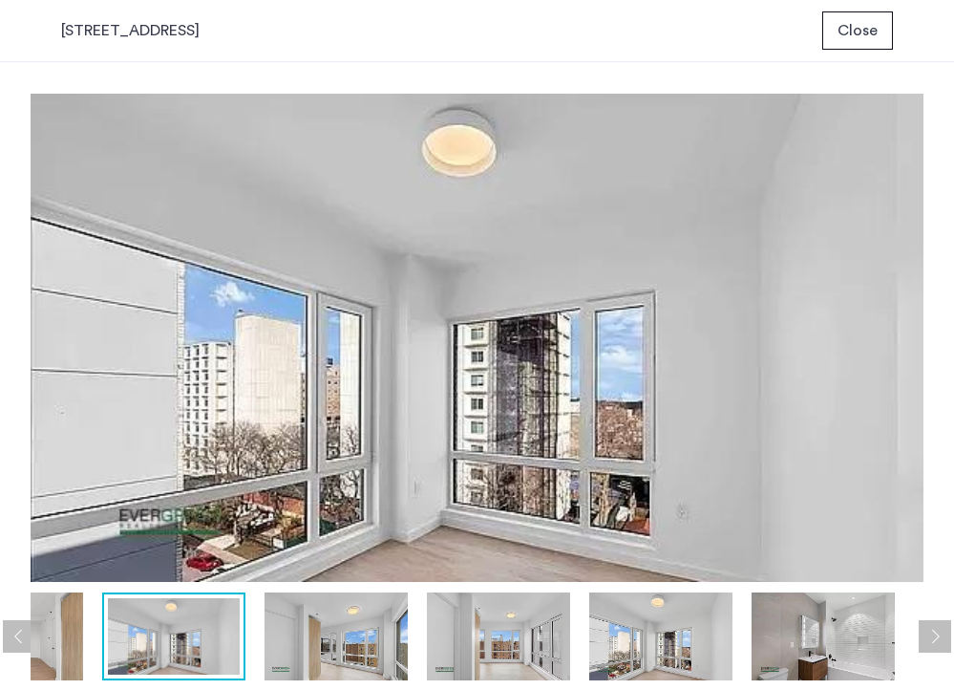
click at [702, 632] on img at bounding box center [660, 636] width 143 height 88
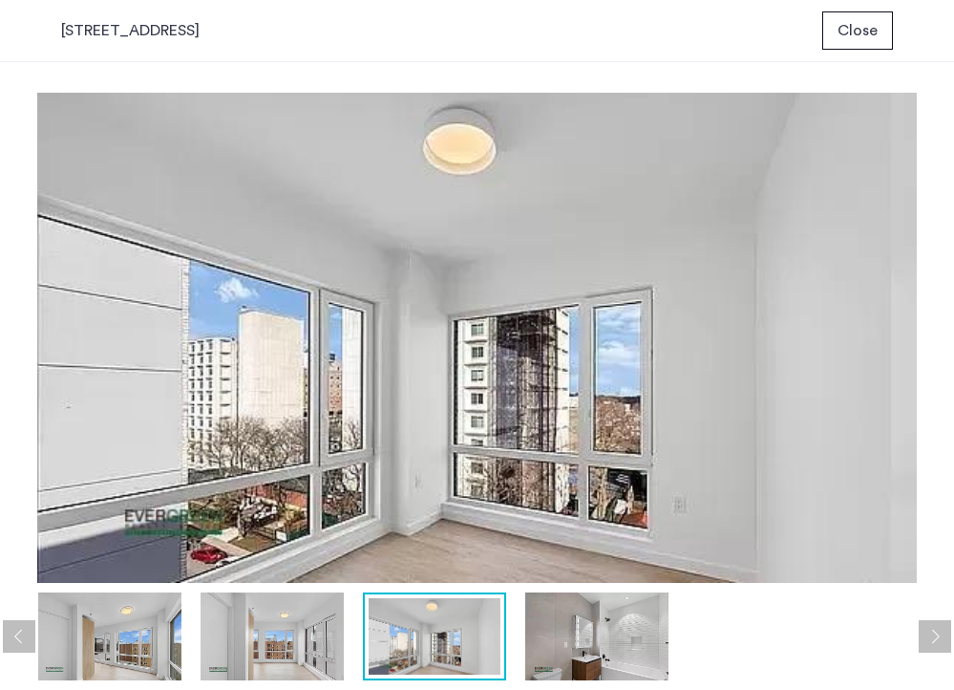
click at [617, 638] on img at bounding box center [596, 636] width 143 height 88
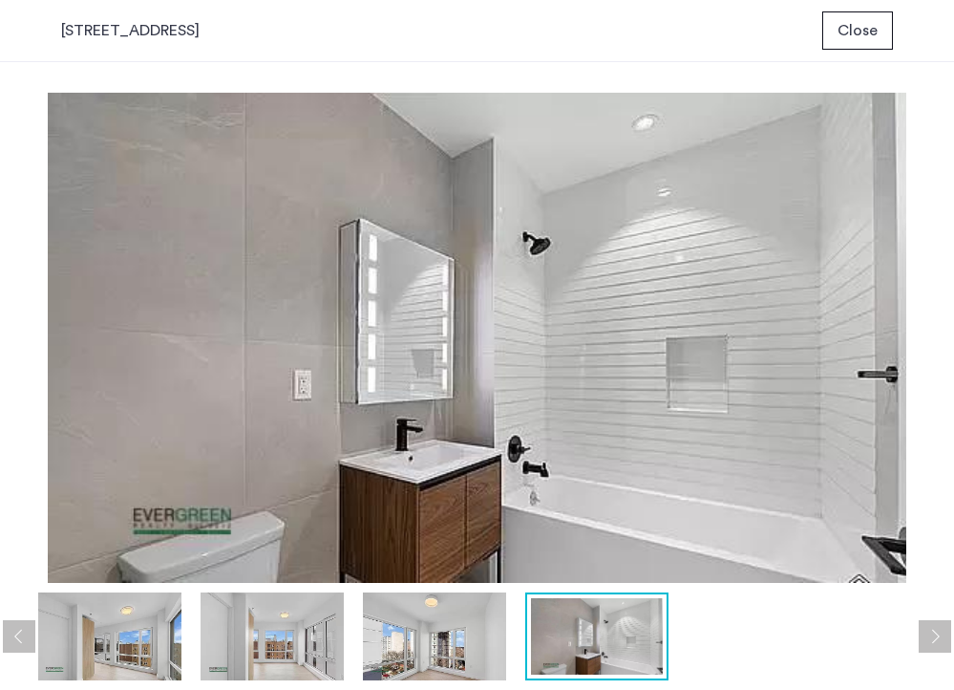
click at [477, 638] on img at bounding box center [434, 636] width 143 height 88
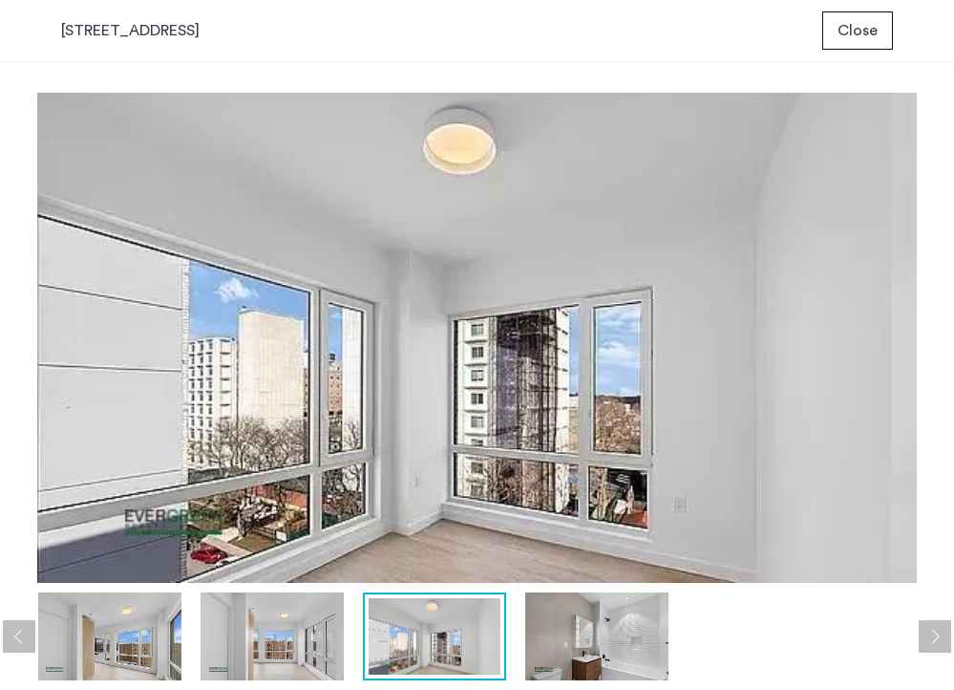
click at [308, 634] on img at bounding box center [272, 636] width 143 height 88
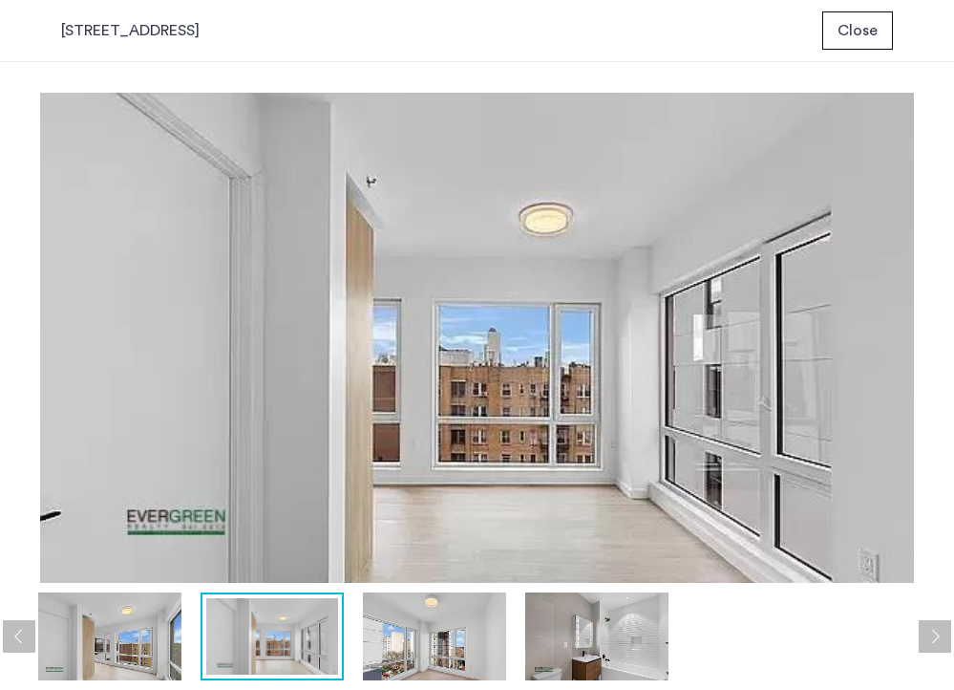
click at [161, 632] on img at bounding box center [109, 636] width 143 height 88
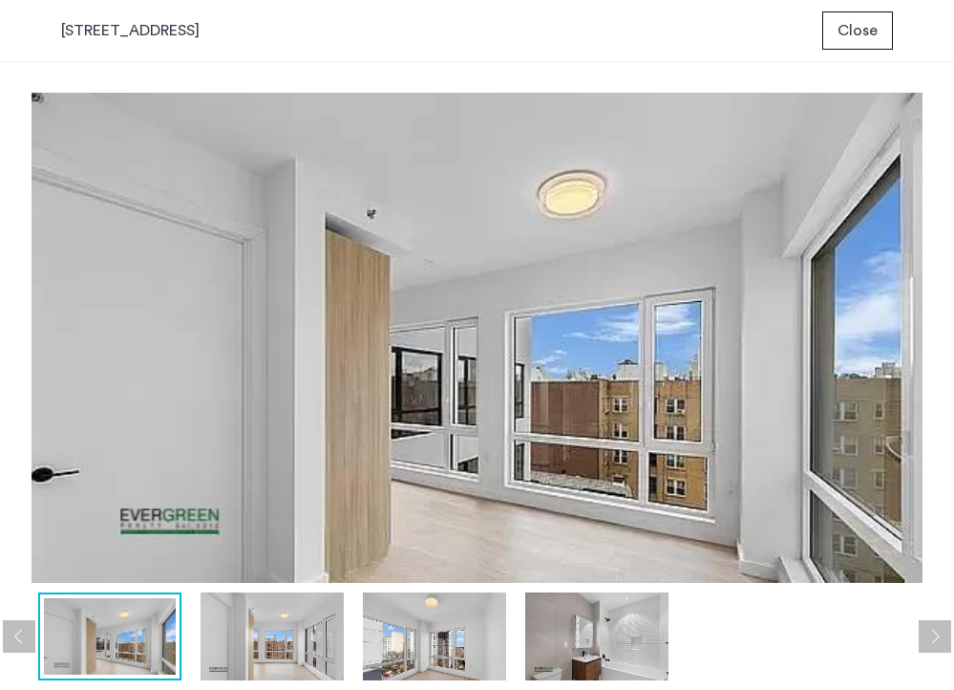
click at [244, 635] on img at bounding box center [272, 636] width 143 height 88
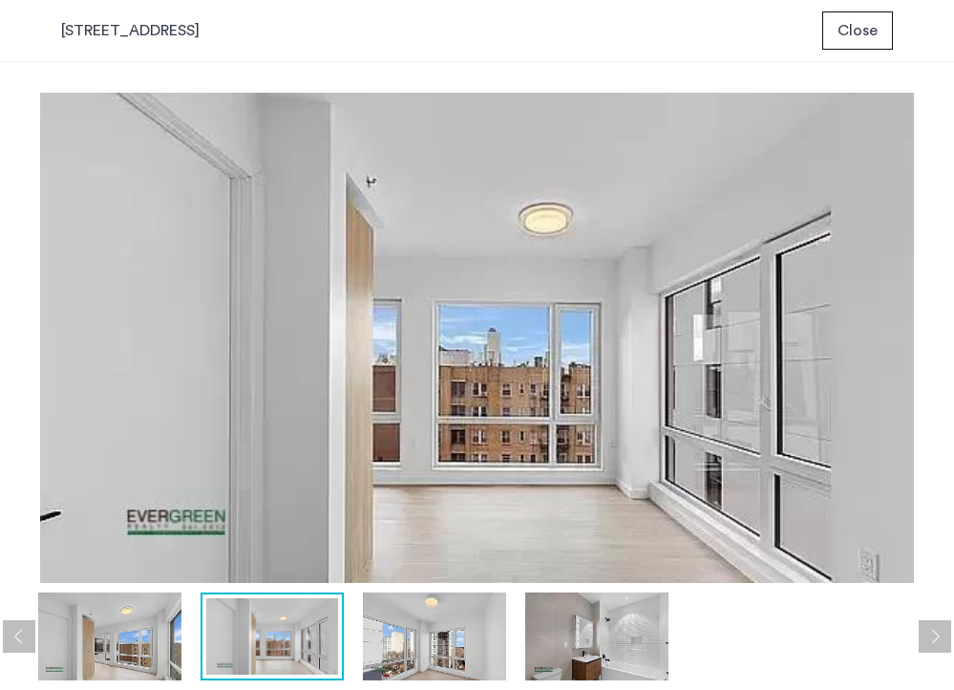
click at [395, 652] on img at bounding box center [434, 636] width 143 height 88
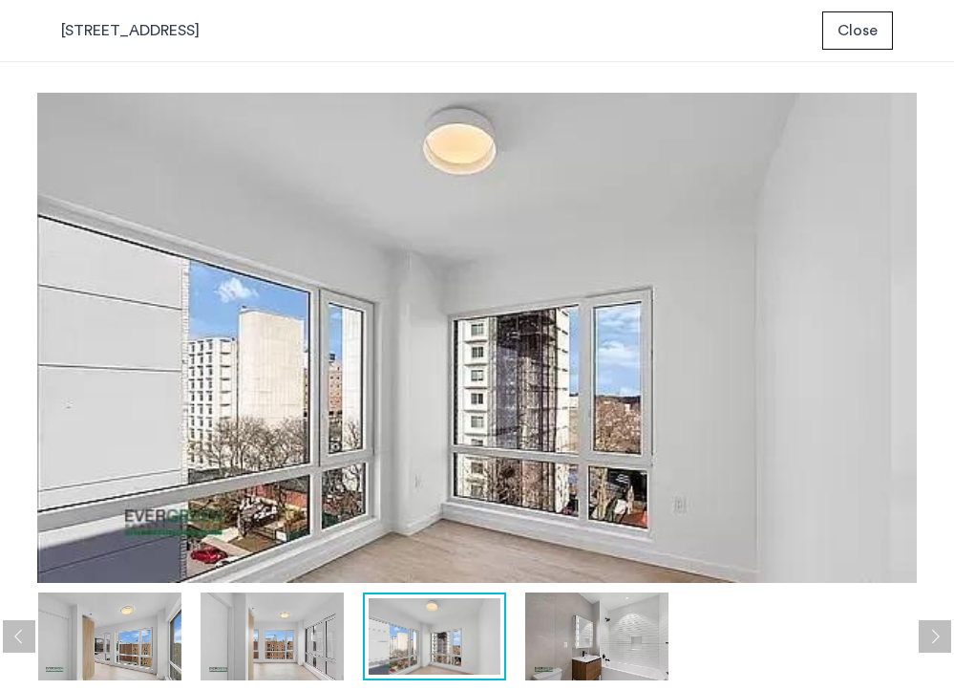
click at [24, 642] on button "Previous apartment" at bounding box center [19, 636] width 32 height 32
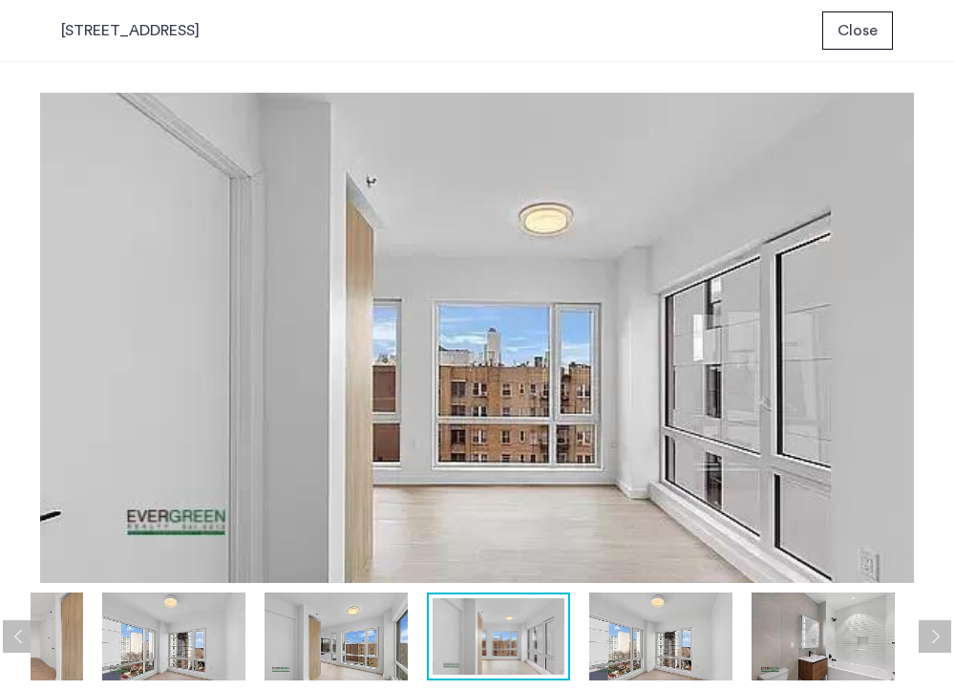
click at [322, 633] on img at bounding box center [336, 636] width 143 height 88
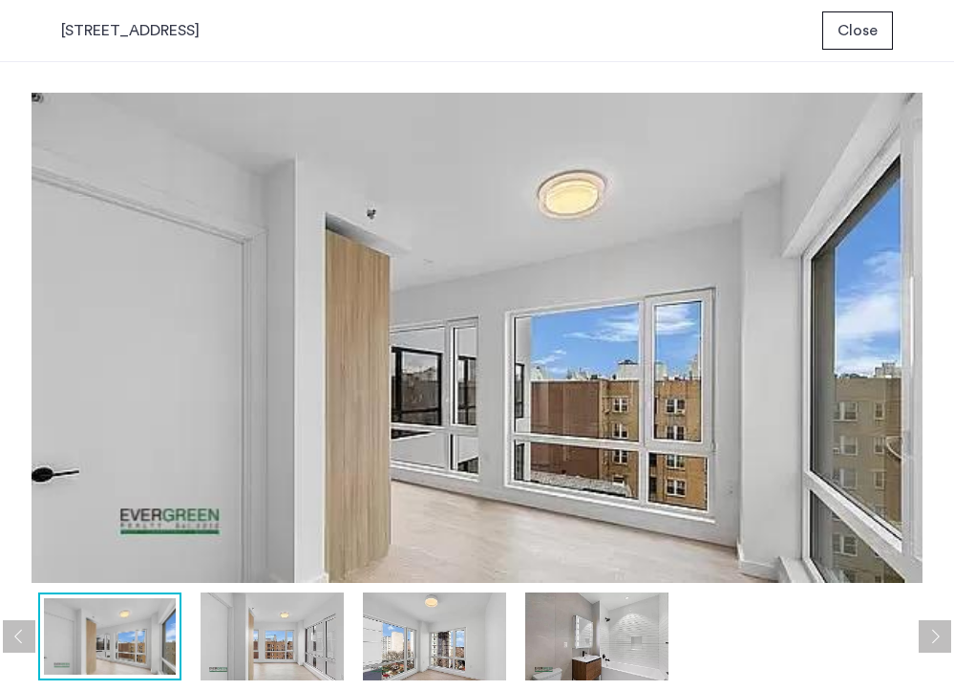
click at [5, 647] on button "Previous apartment" at bounding box center [19, 636] width 32 height 32
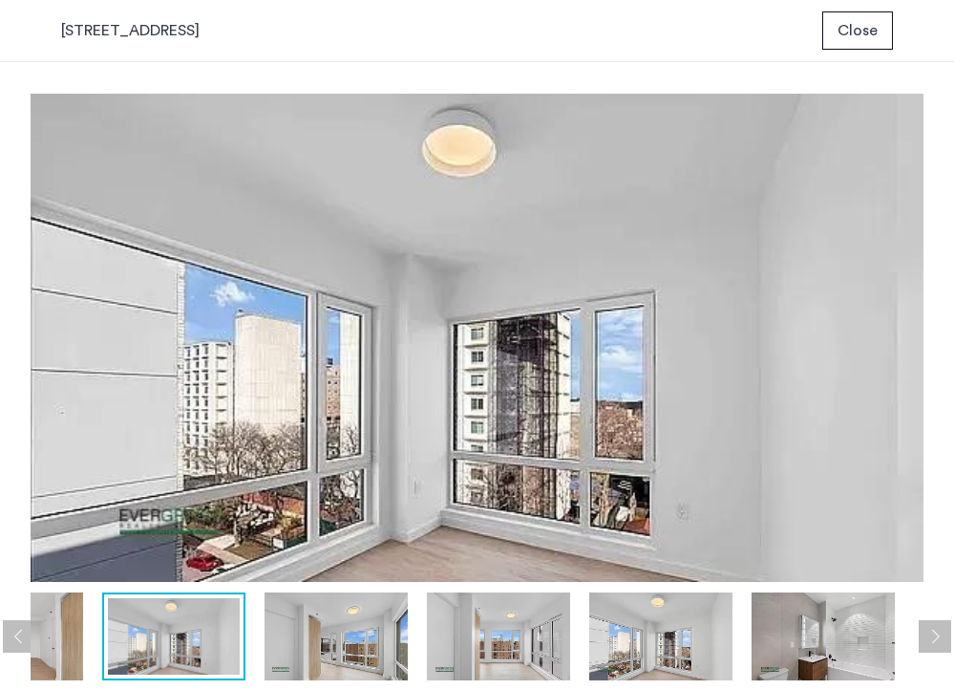
click at [15, 632] on button "Previous apartment" at bounding box center [19, 636] width 32 height 32
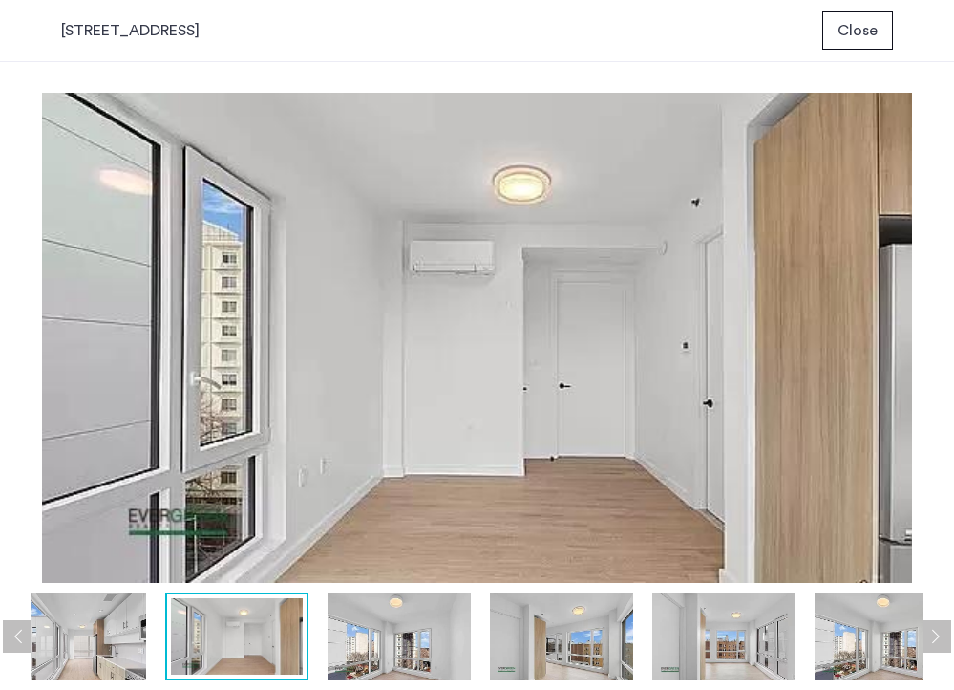
click at [165, 638] on div at bounding box center [236, 636] width 143 height 88
click at [115, 637] on img at bounding box center [74, 636] width 143 height 88
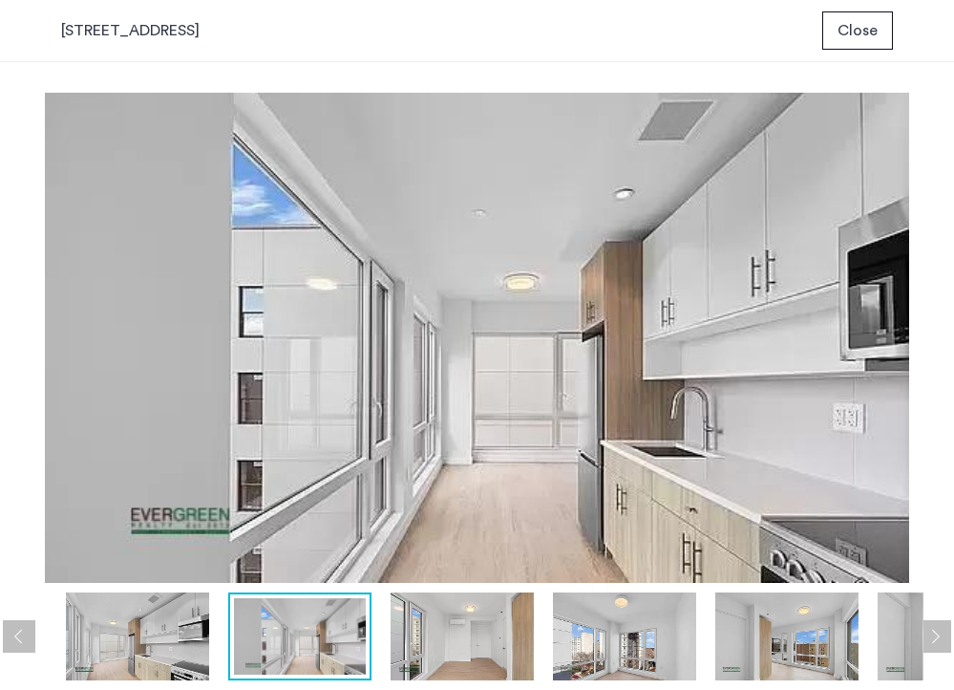
click at [221, 641] on div at bounding box center [707, 636] width 1805 height 88
click at [503, 636] on img at bounding box center [462, 636] width 143 height 88
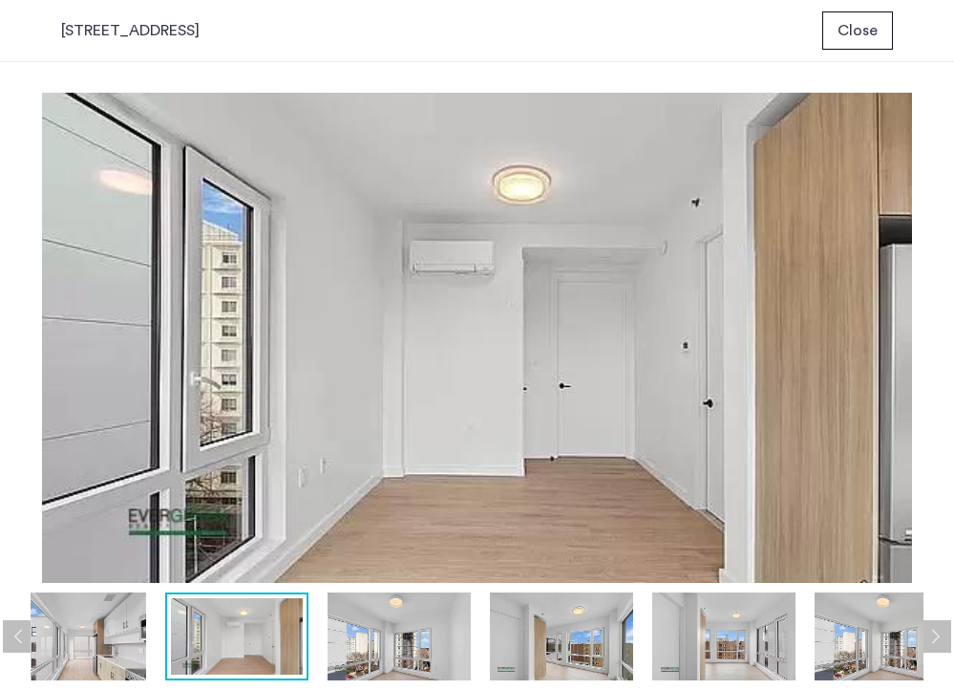
click at [677, 636] on img at bounding box center [723, 636] width 143 height 88
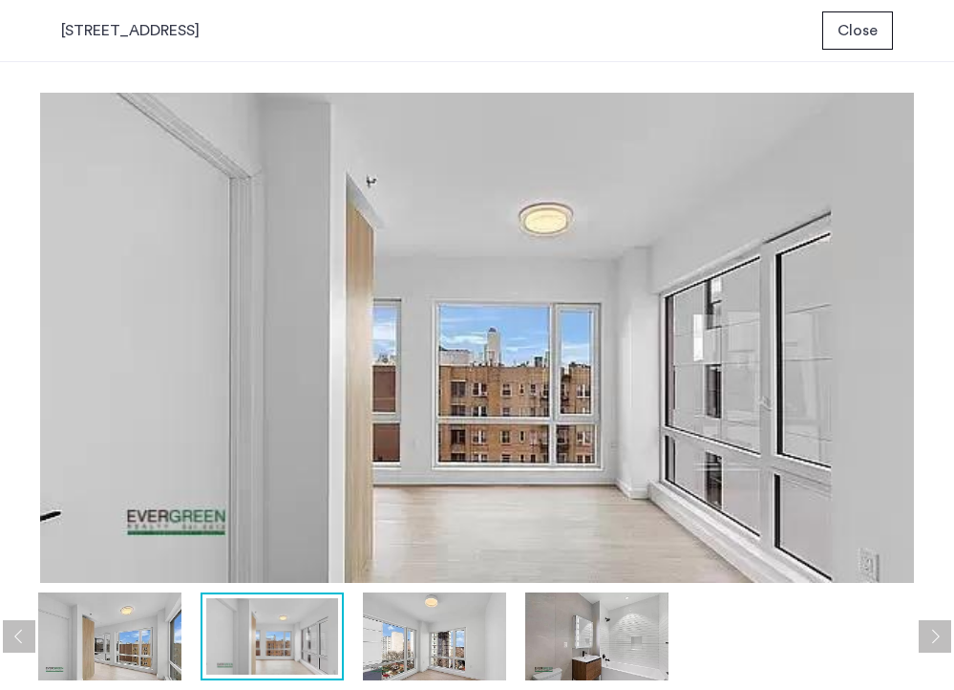
click at [944, 645] on button "Next apartment" at bounding box center [935, 636] width 32 height 32
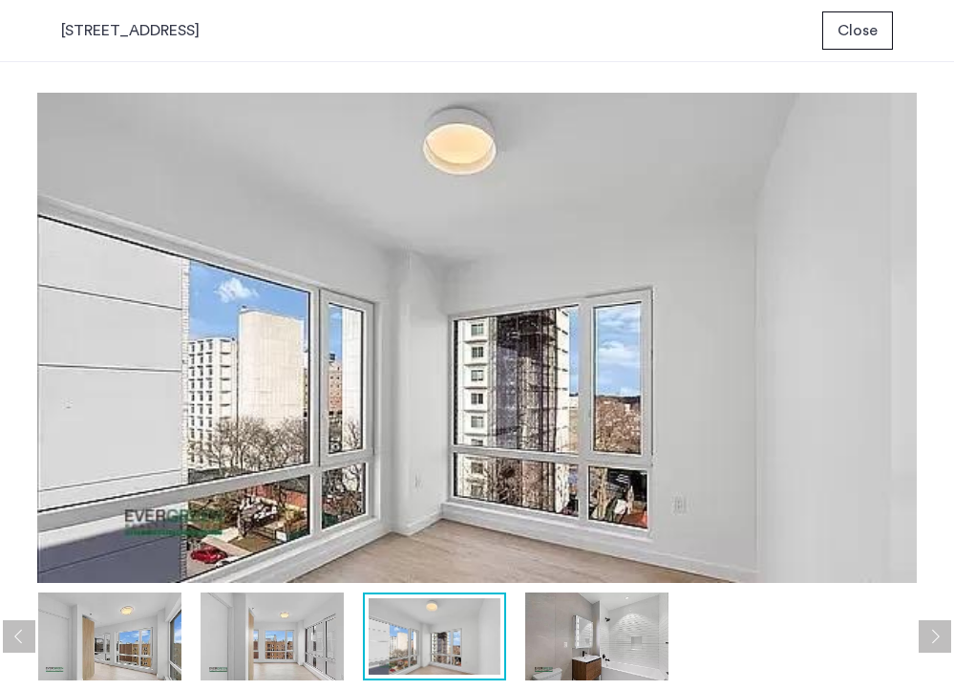
click at [944, 646] on button "Next apartment" at bounding box center [935, 636] width 32 height 32
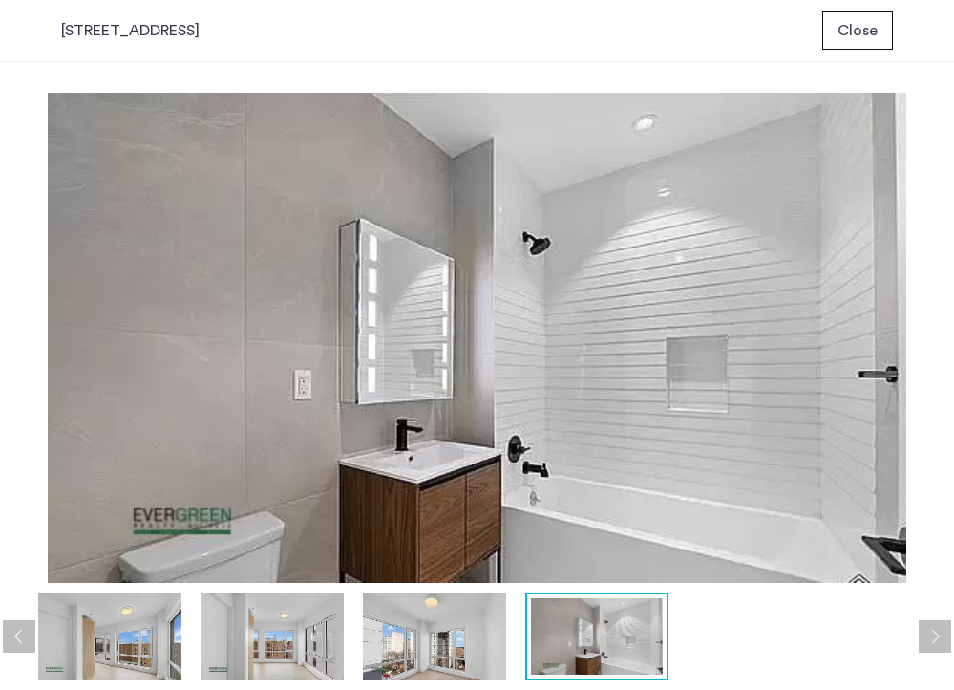
click at [944, 646] on button "Next apartment" at bounding box center [935, 636] width 32 height 32
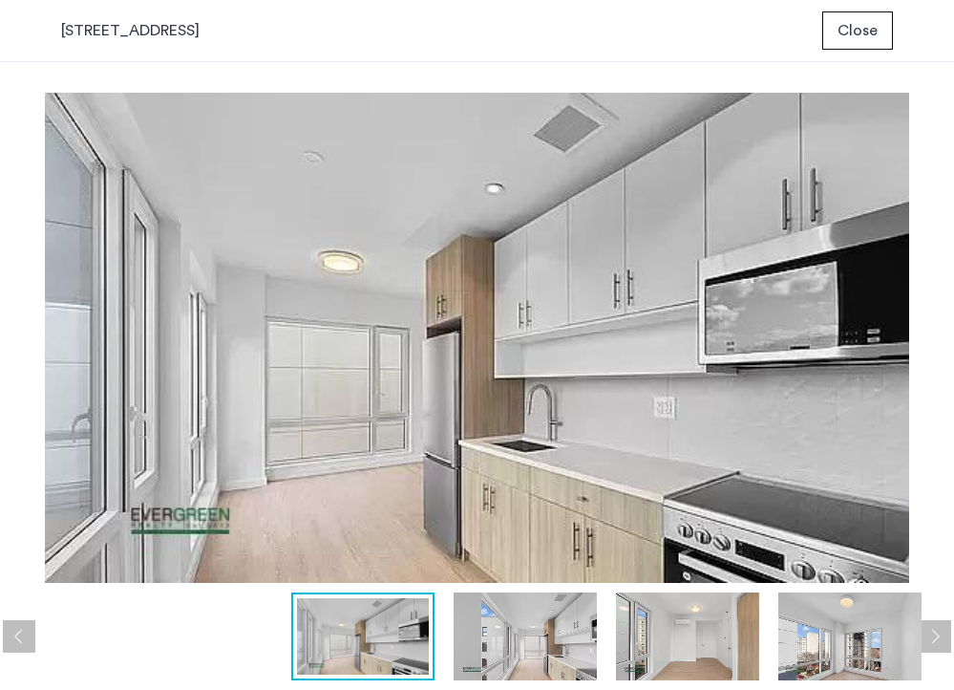
click at [944, 646] on button "Next apartment" at bounding box center [935, 636] width 32 height 32
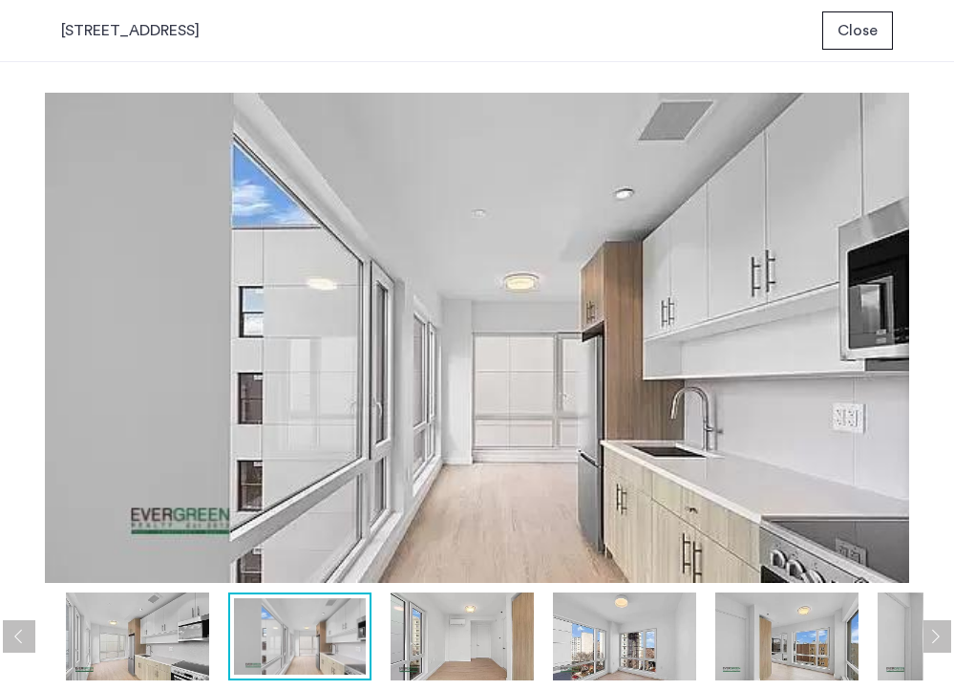
click at [944, 646] on button "Next apartment" at bounding box center [935, 636] width 32 height 32
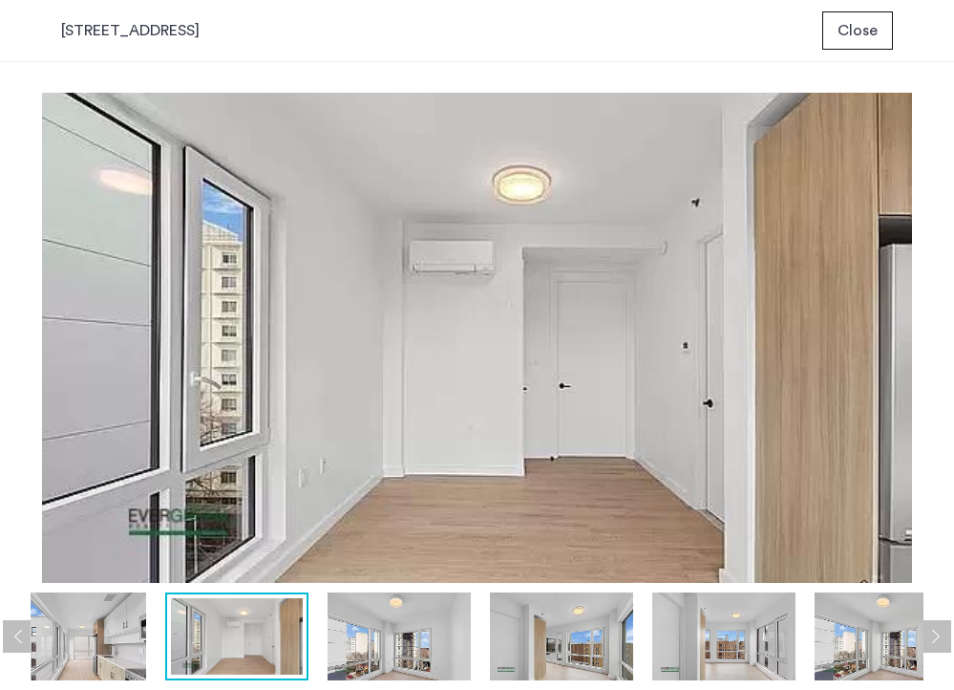
click at [944, 646] on button "Next apartment" at bounding box center [935, 636] width 32 height 32
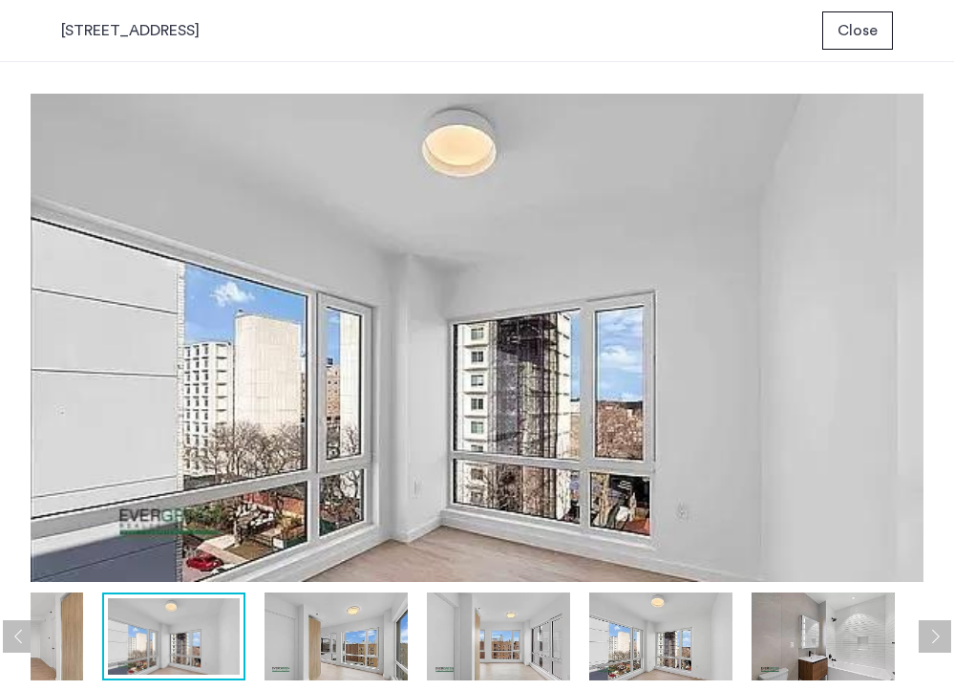
click at [944, 646] on button "Next apartment" at bounding box center [935, 636] width 32 height 32
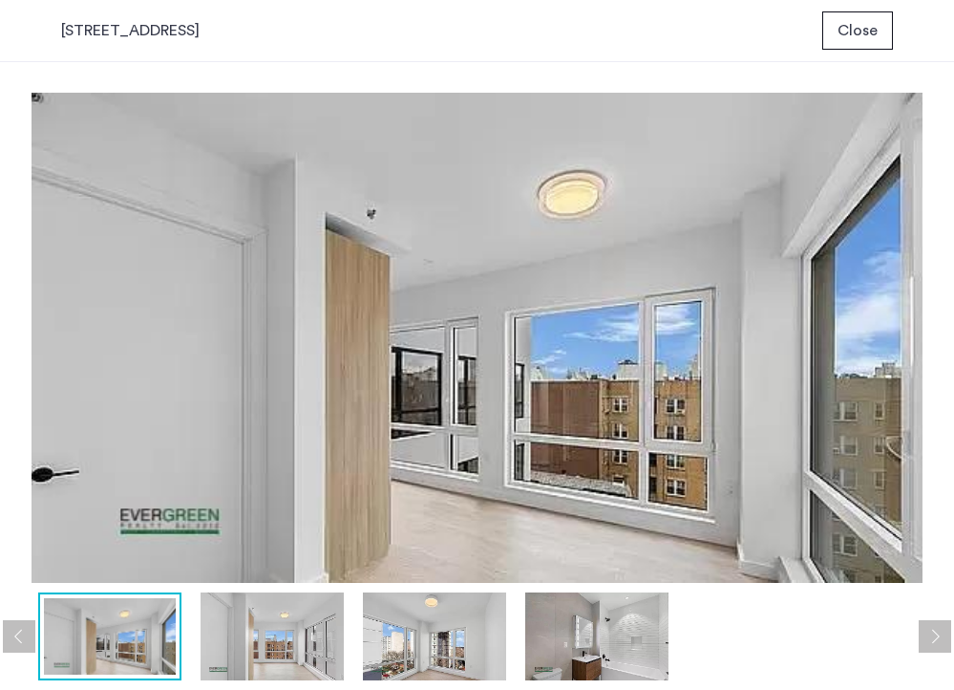
click at [944, 646] on button "Next apartment" at bounding box center [935, 636] width 32 height 32
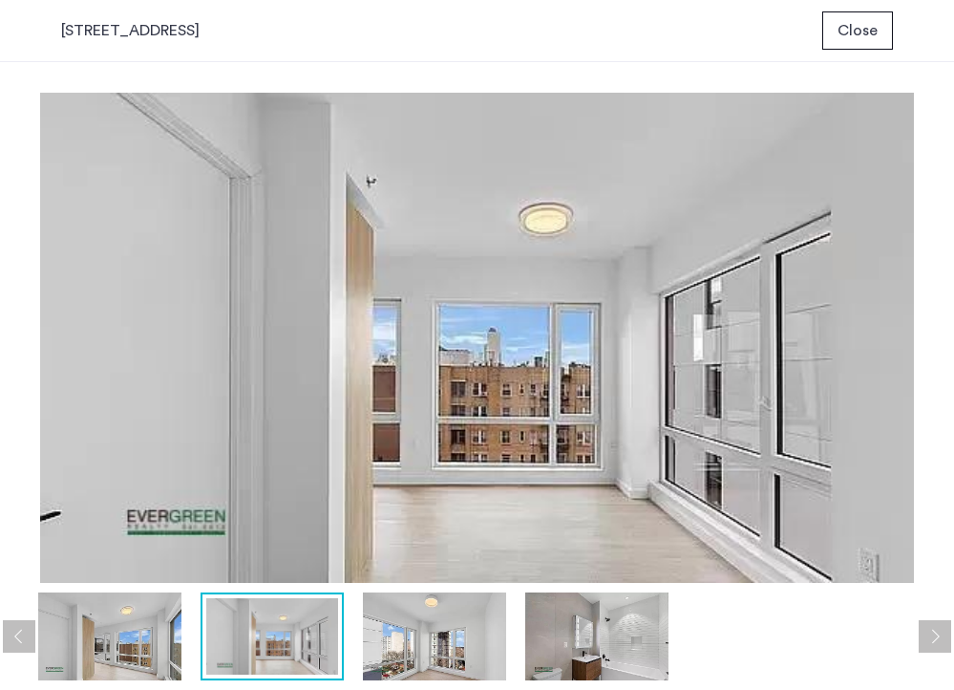
click at [944, 646] on button "Next apartment" at bounding box center [935, 636] width 32 height 32
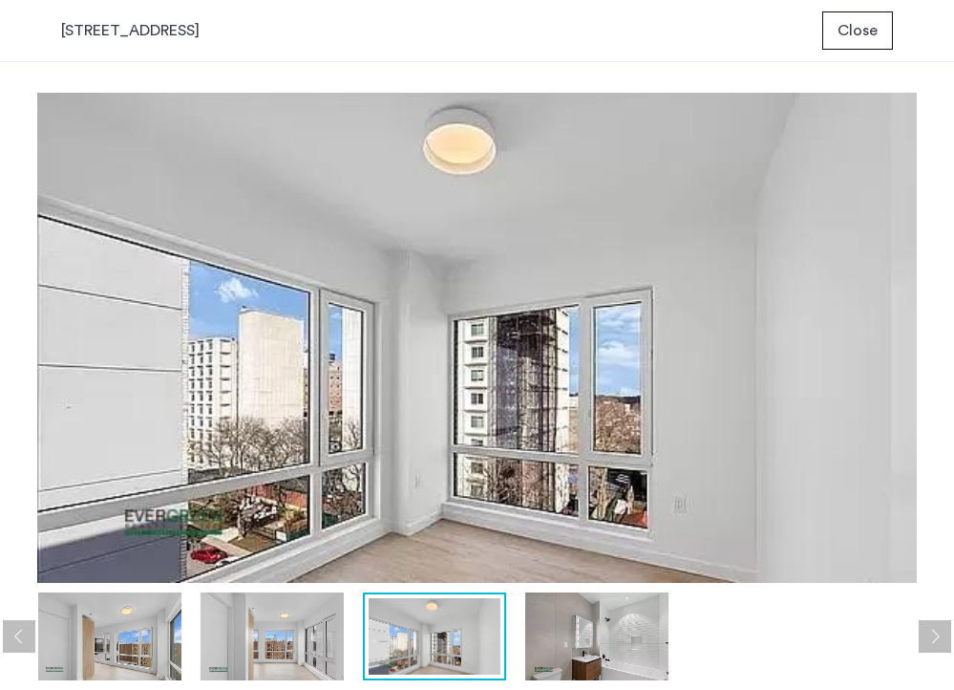
click at [944, 646] on button "Next apartment" at bounding box center [935, 636] width 32 height 32
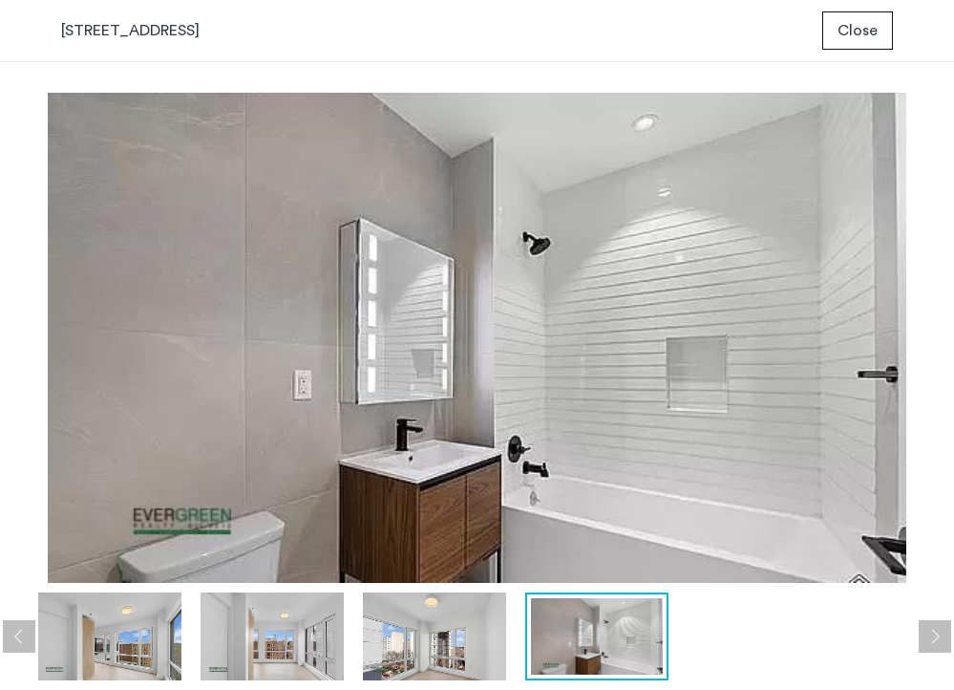
click at [944, 646] on button "Next apartment" at bounding box center [935, 636] width 32 height 32
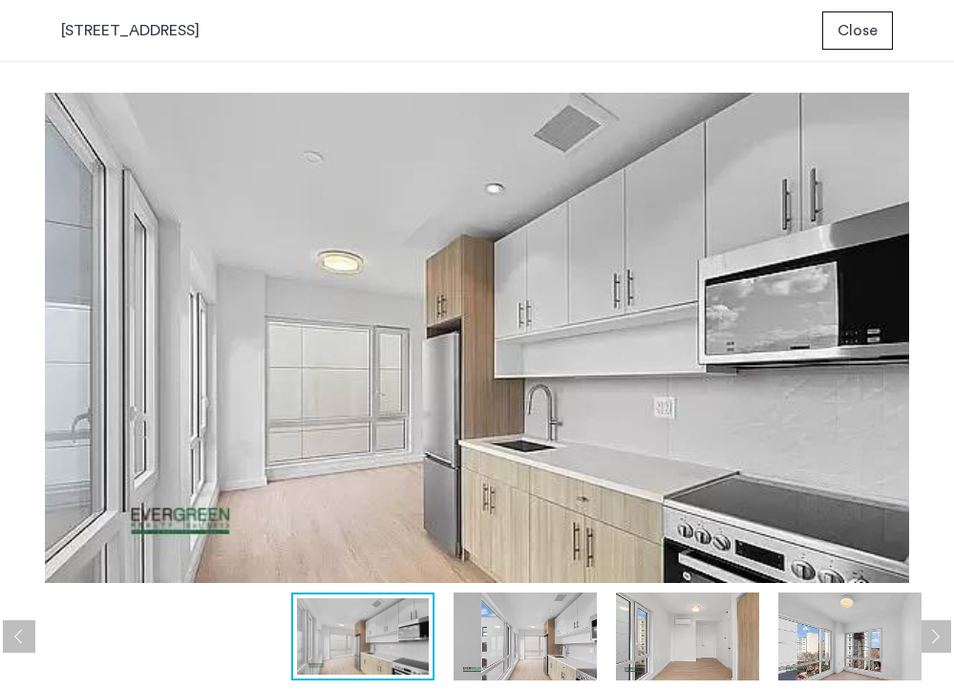
click at [944, 646] on button "Next apartment" at bounding box center [935, 636] width 32 height 32
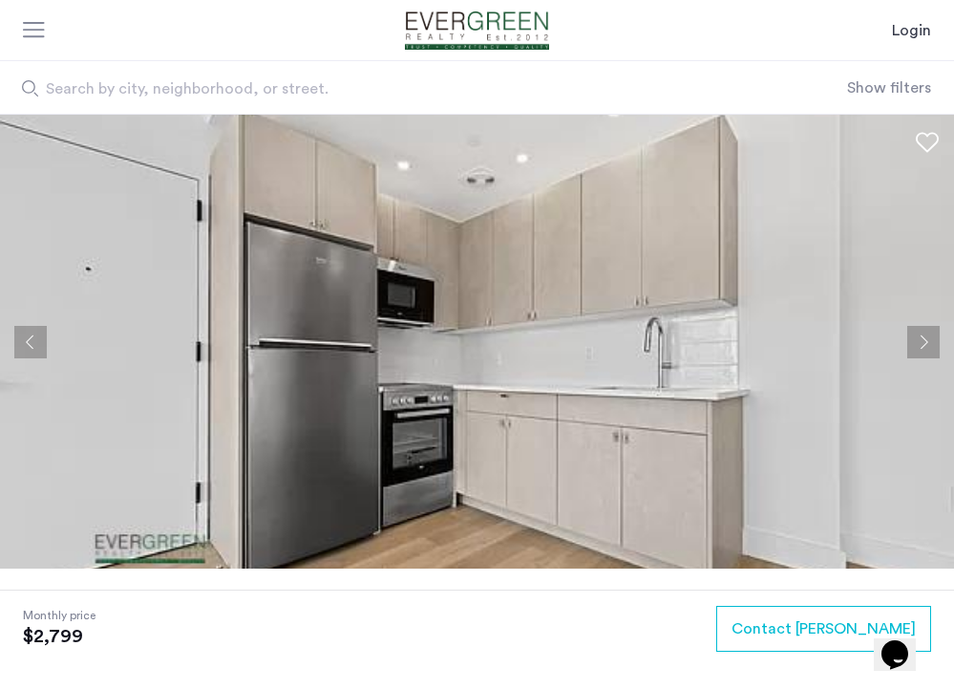
click at [926, 348] on button "Next apartment" at bounding box center [923, 342] width 32 height 32
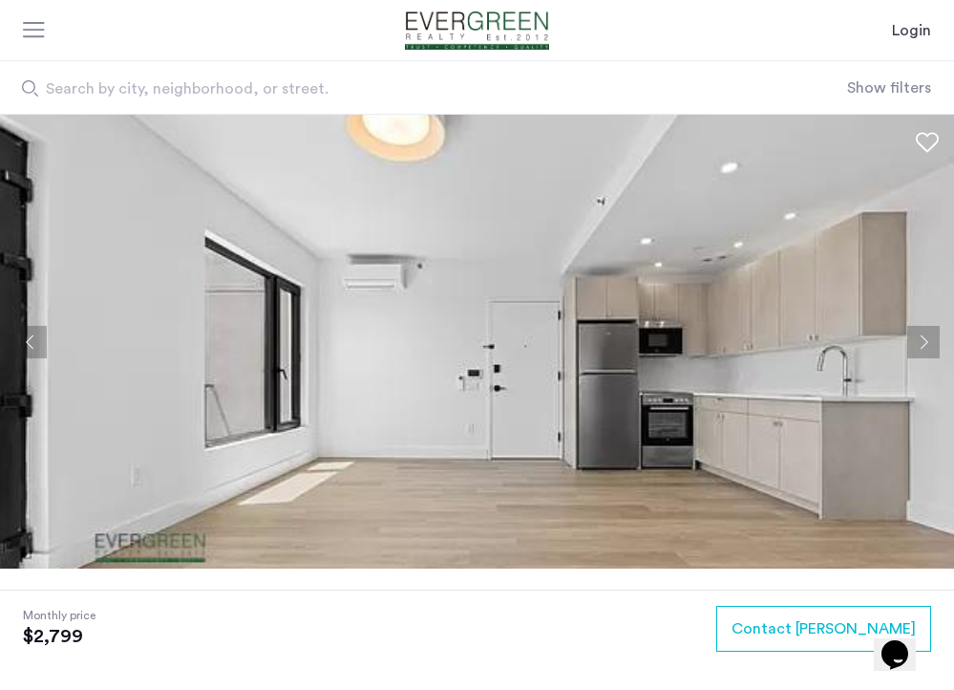
click at [926, 348] on button "Next apartment" at bounding box center [923, 342] width 32 height 32
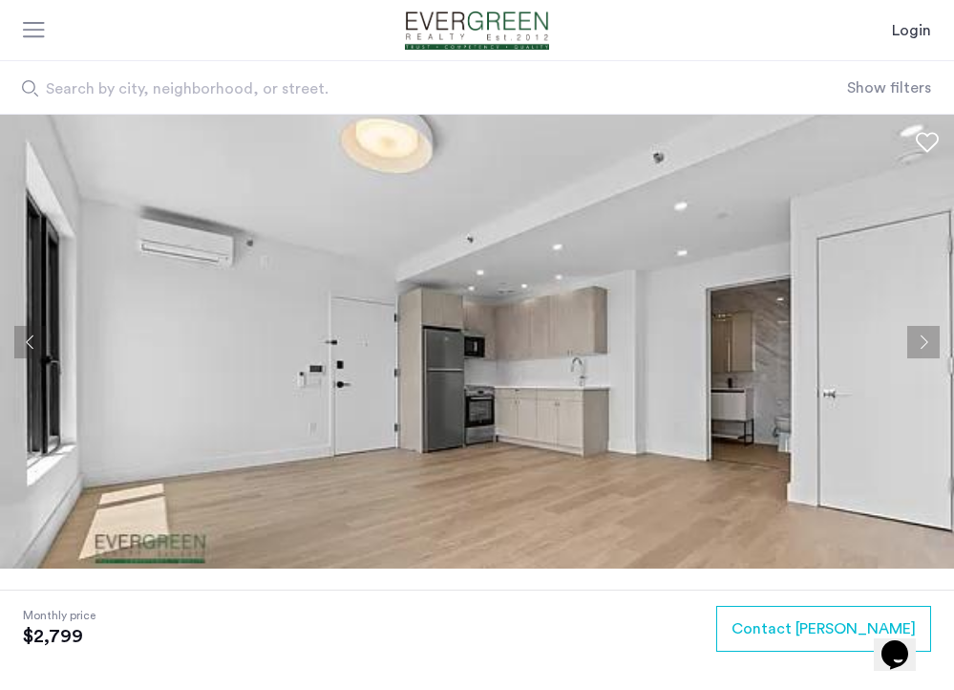
click at [926, 348] on button "Next apartment" at bounding box center [923, 342] width 32 height 32
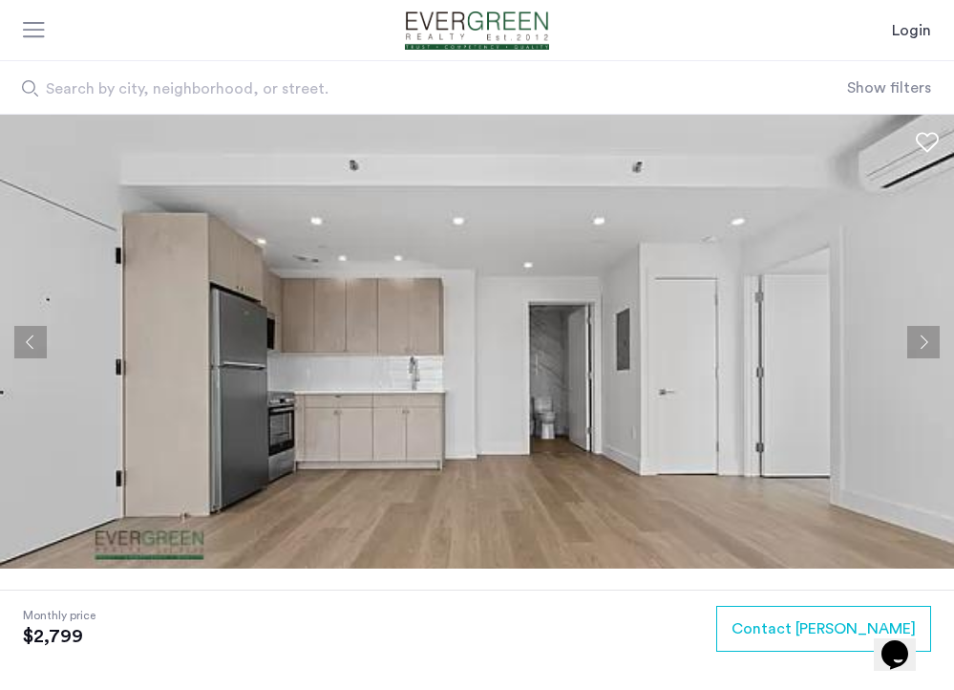
click at [926, 348] on button "Next apartment" at bounding box center [923, 342] width 32 height 32
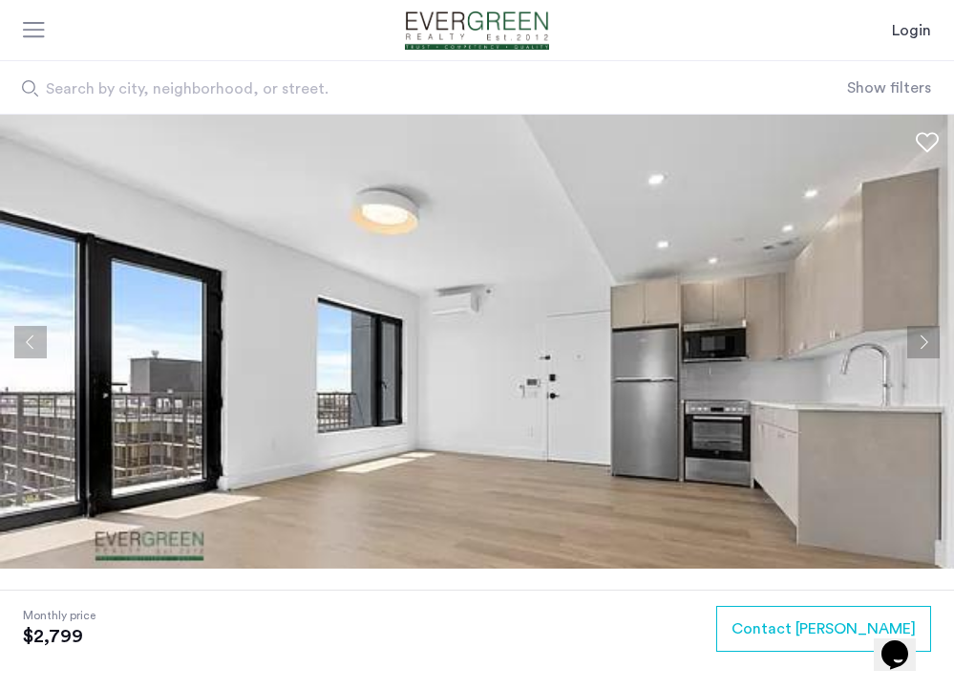
click at [926, 348] on button "Next apartment" at bounding box center [923, 342] width 32 height 32
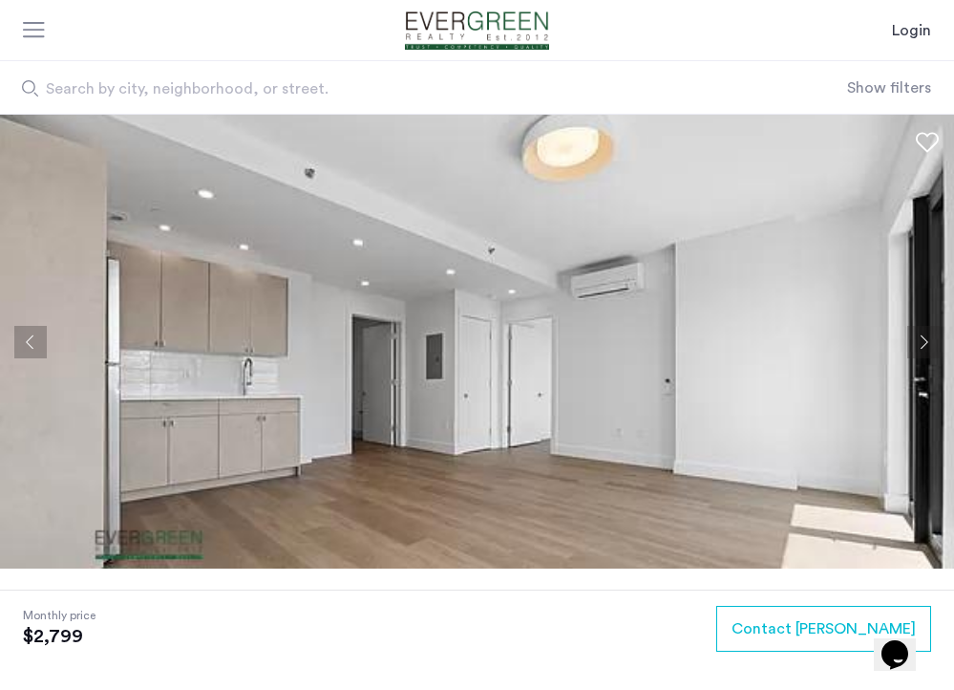
click at [924, 347] on button "Next apartment" at bounding box center [923, 342] width 32 height 32
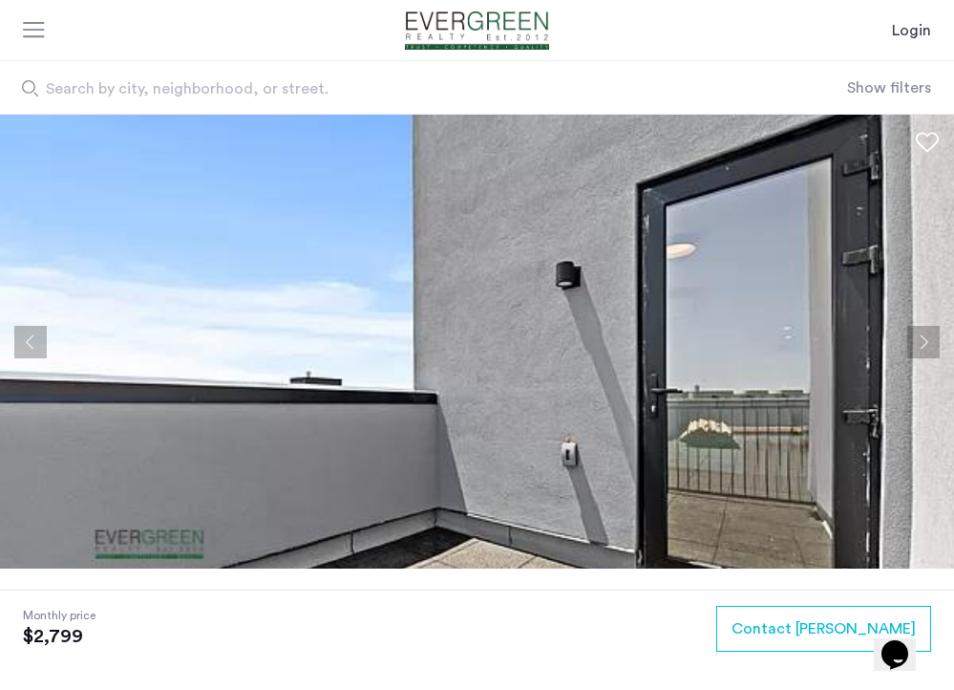
click at [915, 350] on button "Next apartment" at bounding box center [923, 342] width 32 height 32
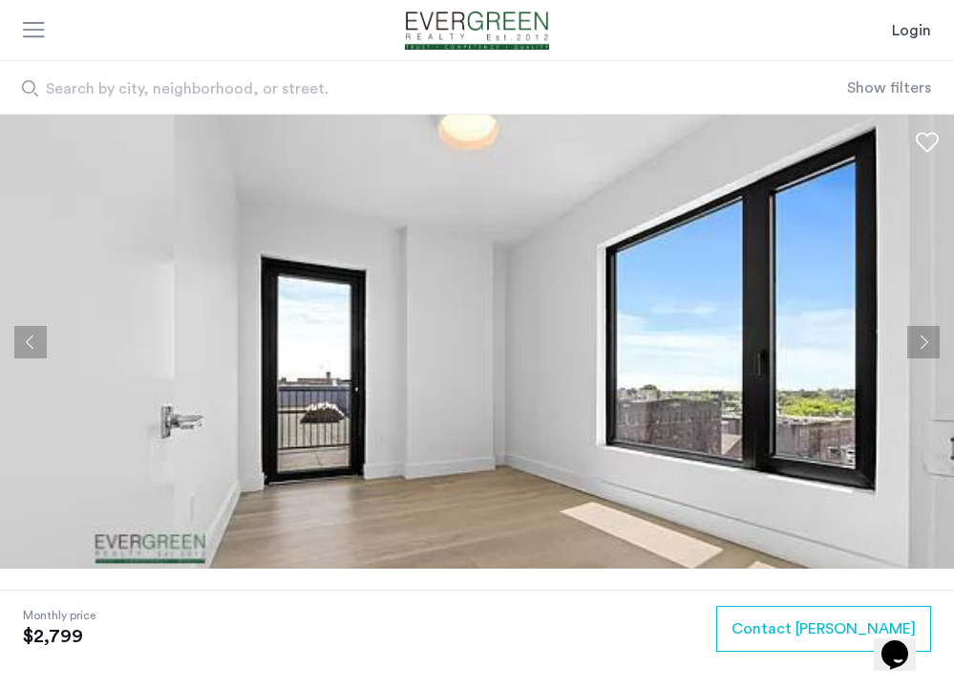
click at [911, 350] on button "Next apartment" at bounding box center [923, 342] width 32 height 32
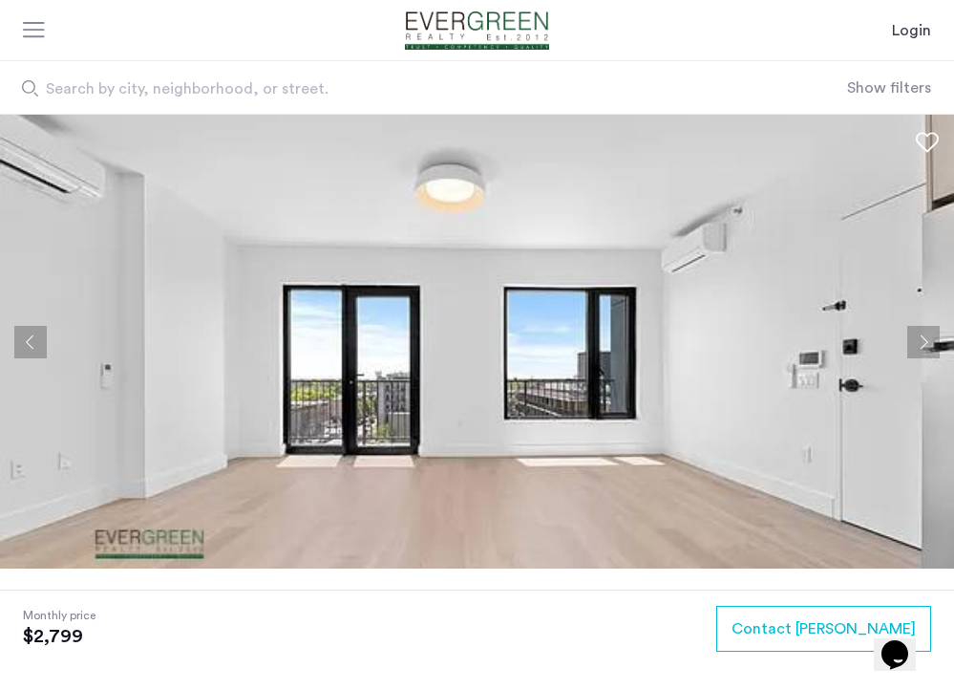
click at [911, 350] on button "Next apartment" at bounding box center [923, 342] width 32 height 32
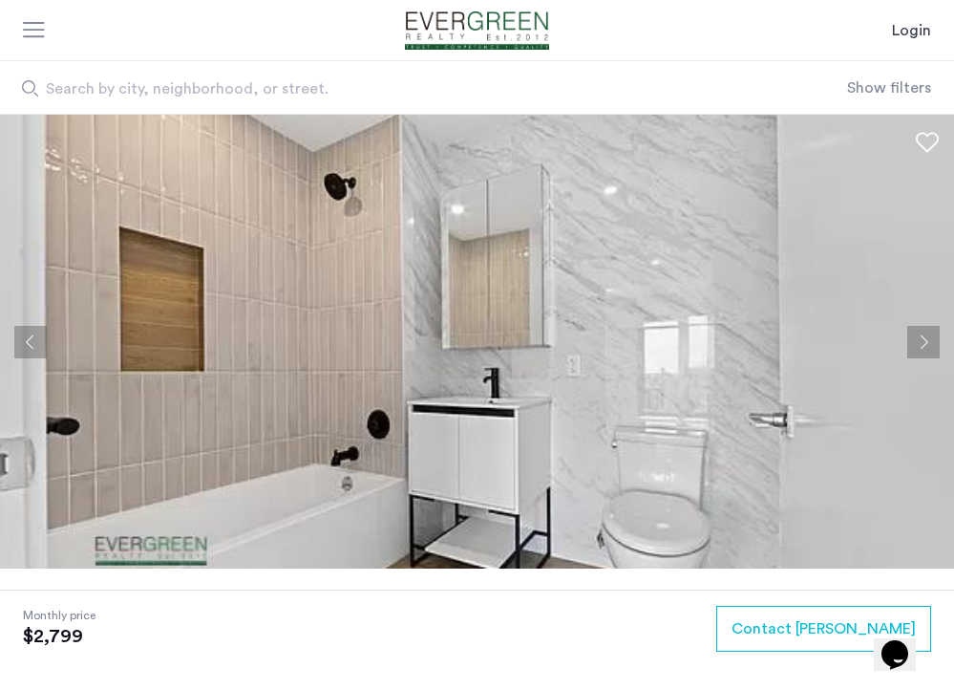
click at [926, 347] on button "Next apartment" at bounding box center [923, 342] width 32 height 32
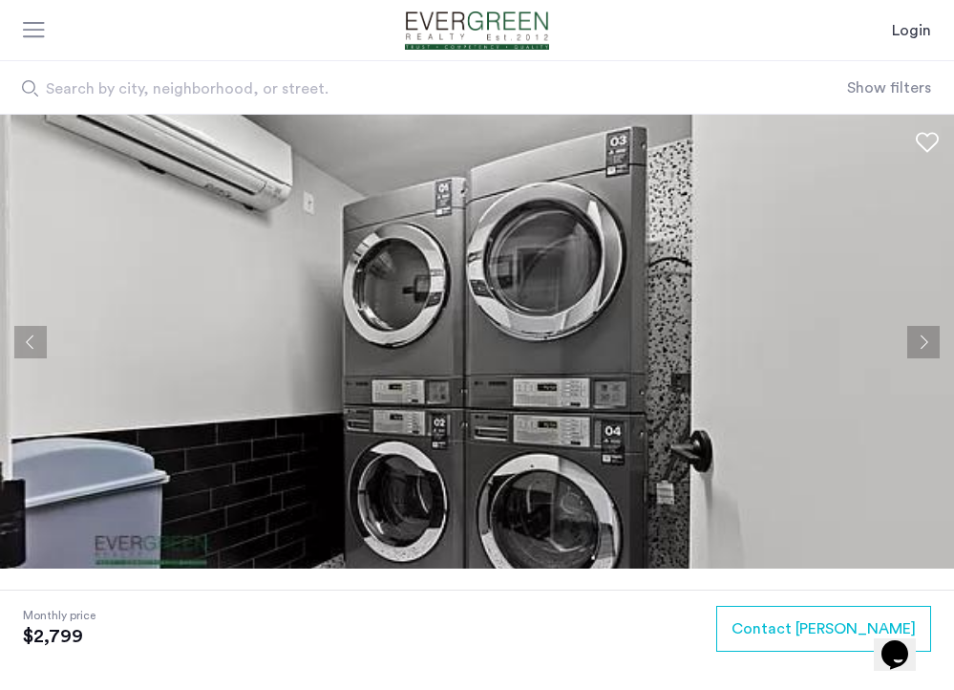
click at [926, 347] on button "Next apartment" at bounding box center [923, 342] width 32 height 32
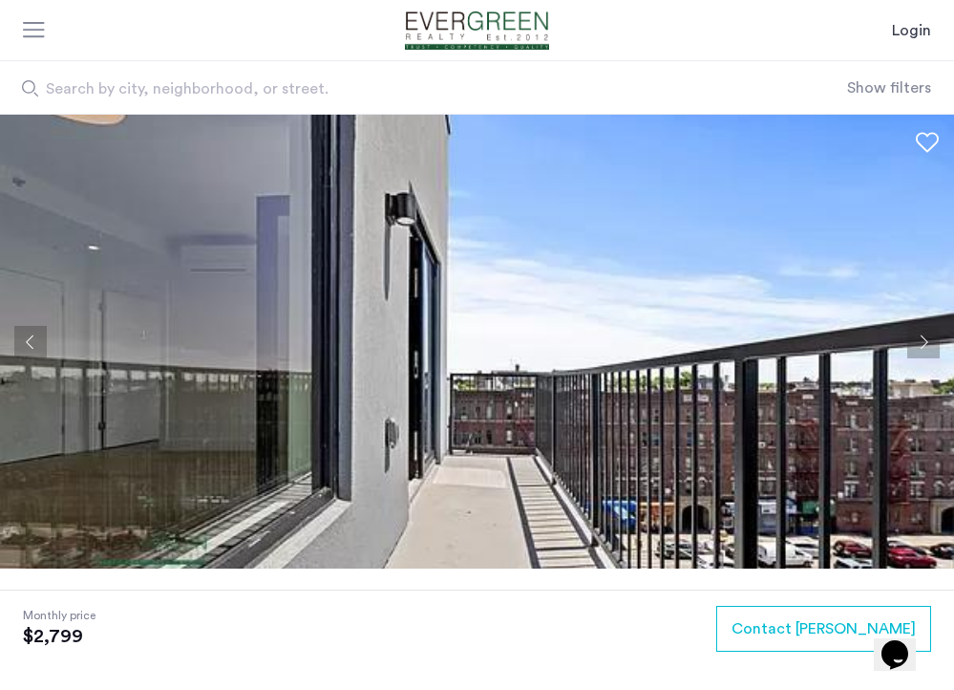
click at [926, 347] on button "Next apartment" at bounding box center [923, 342] width 32 height 32
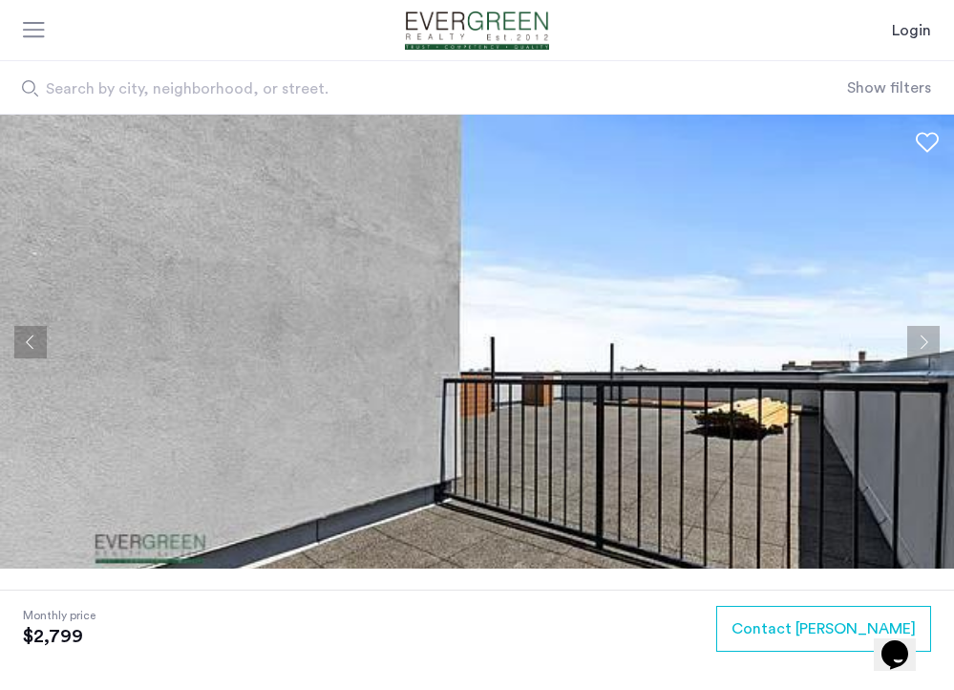
click at [632, 362] on img at bounding box center [477, 342] width 954 height 454
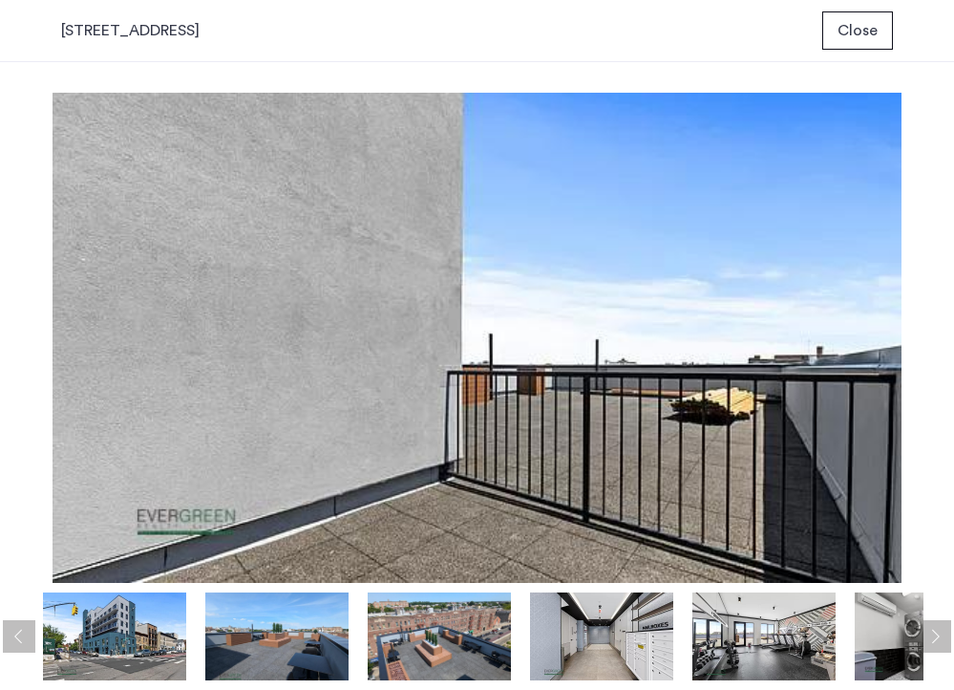
click at [419, 637] on img at bounding box center [439, 636] width 143 height 88
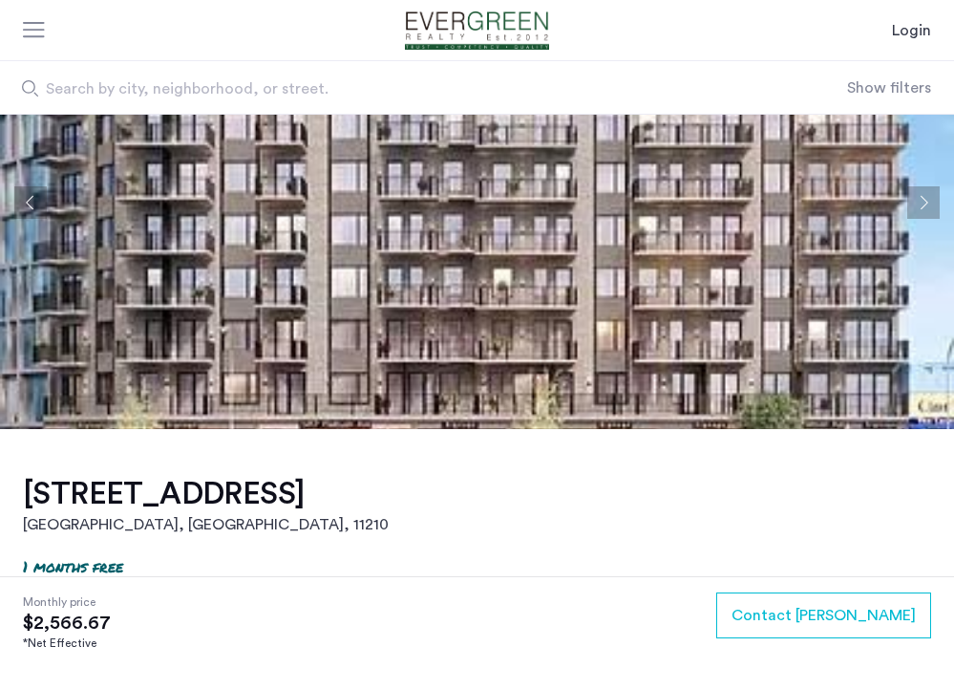
scroll to position [75, 0]
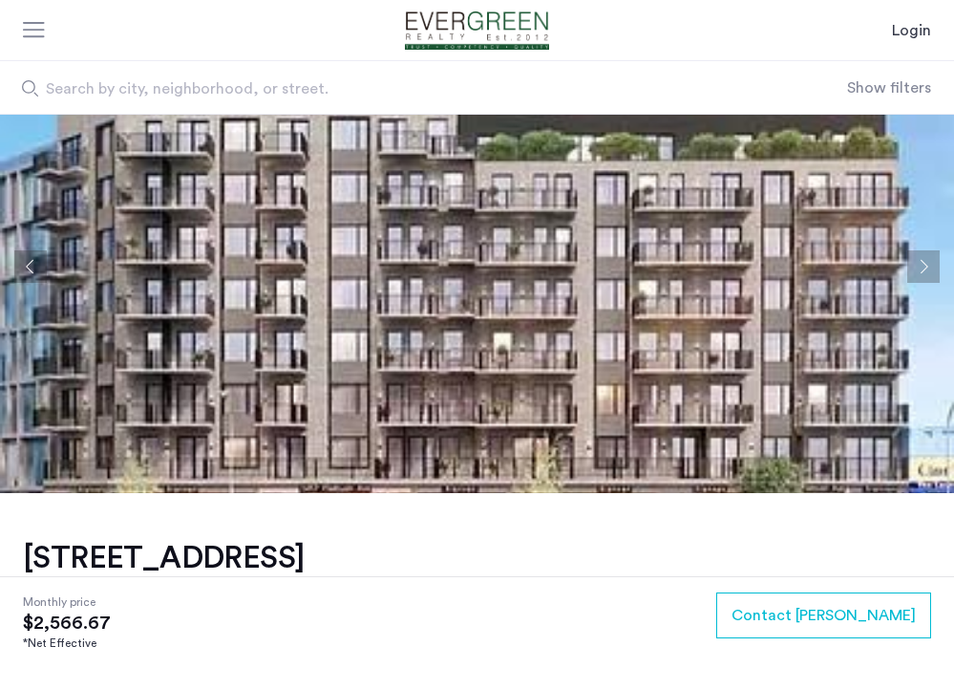
click at [274, 308] on img at bounding box center [477, 266] width 954 height 454
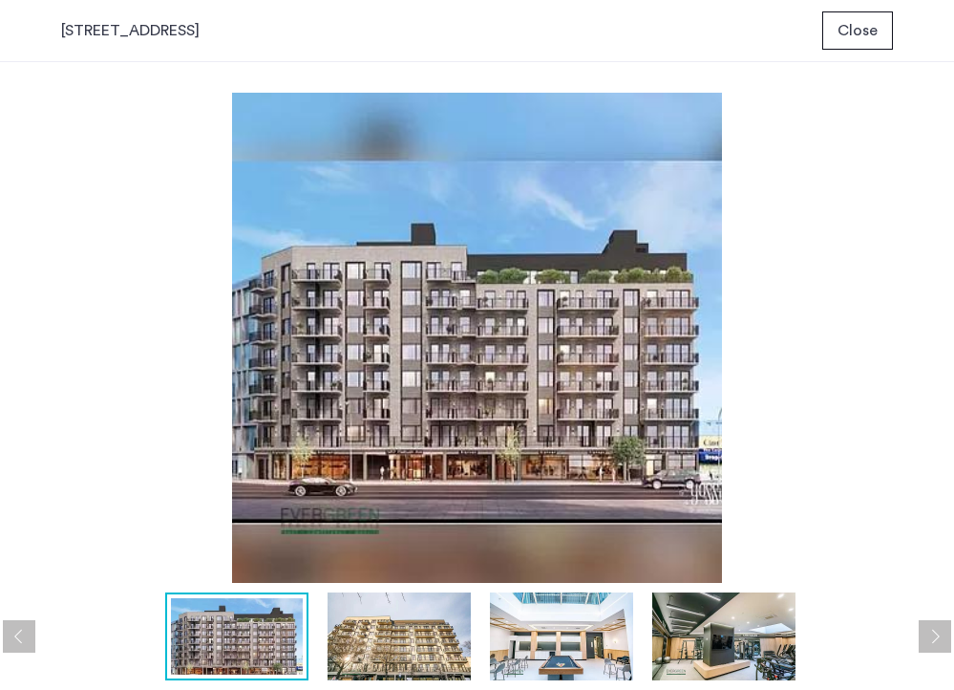
click at [729, 654] on img at bounding box center [723, 636] width 143 height 88
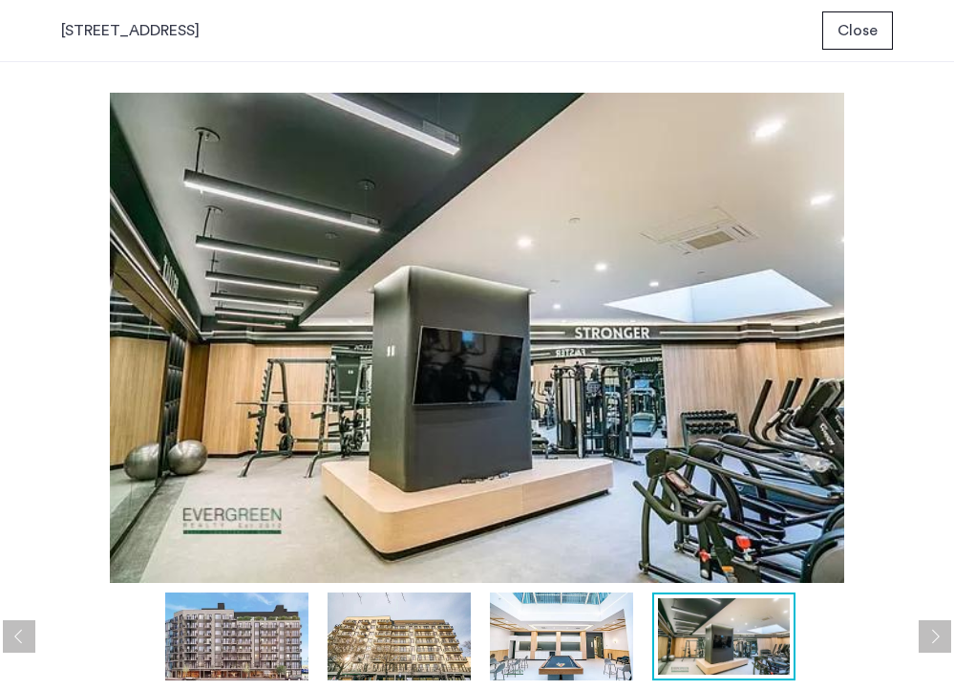
click at [932, 637] on button "Next apartment" at bounding box center [935, 636] width 32 height 32
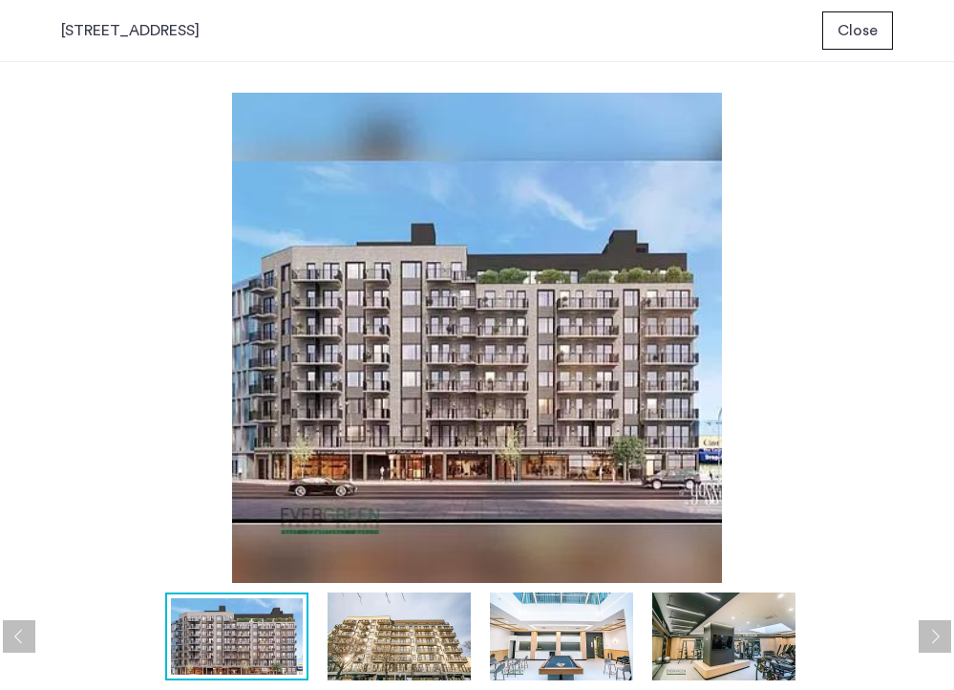
click at [932, 637] on button "Next apartment" at bounding box center [935, 636] width 32 height 32
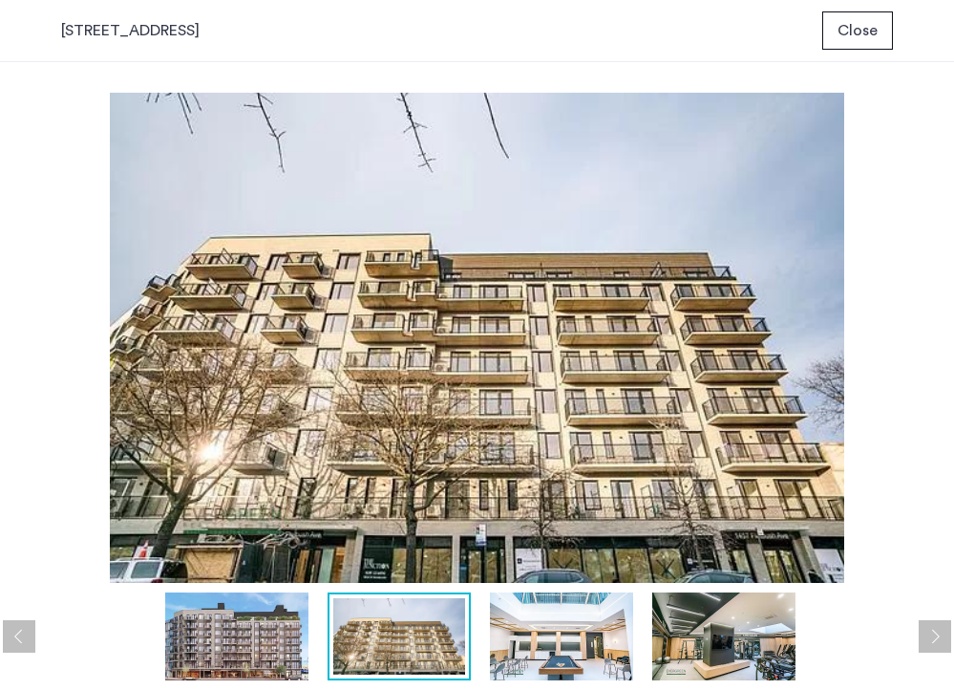
click at [932, 637] on button "Next apartment" at bounding box center [935, 636] width 32 height 32
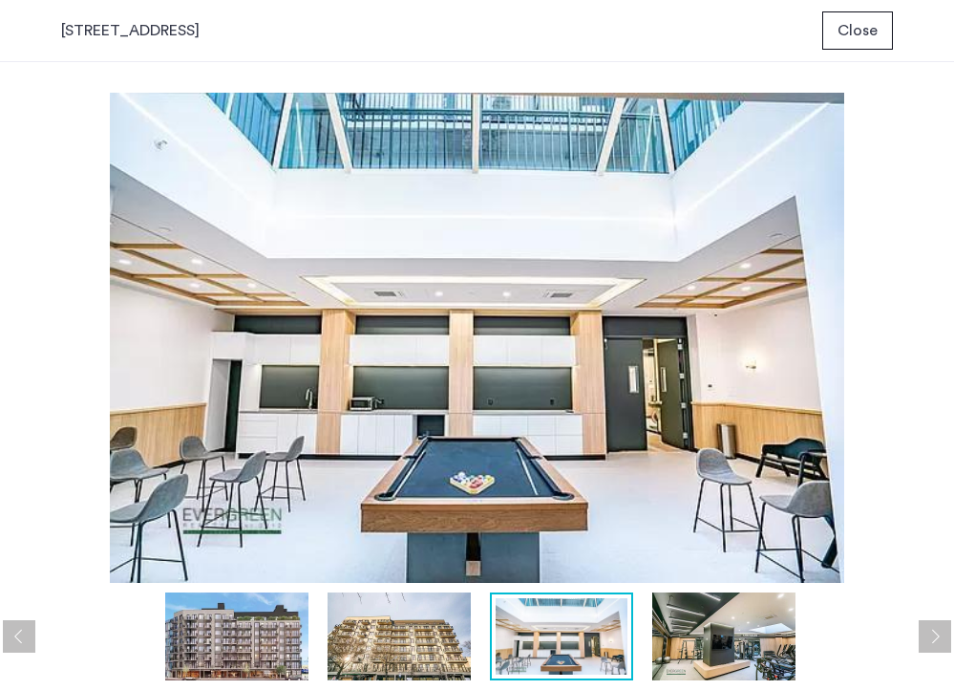
click at [932, 637] on button "Next apartment" at bounding box center [935, 636] width 32 height 32
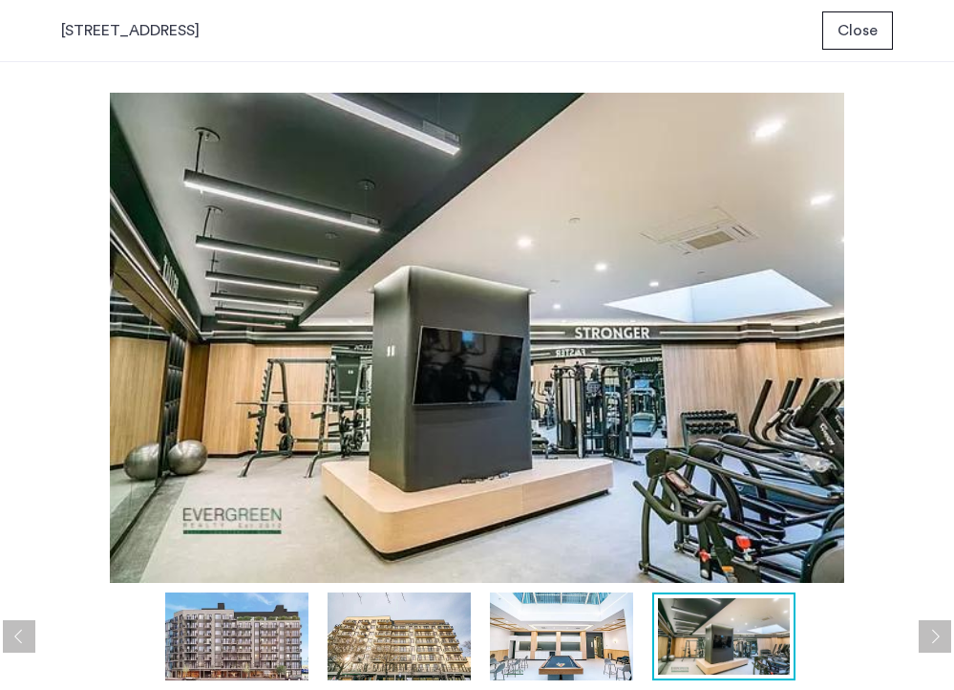
click at [932, 637] on button "Next apartment" at bounding box center [935, 636] width 32 height 32
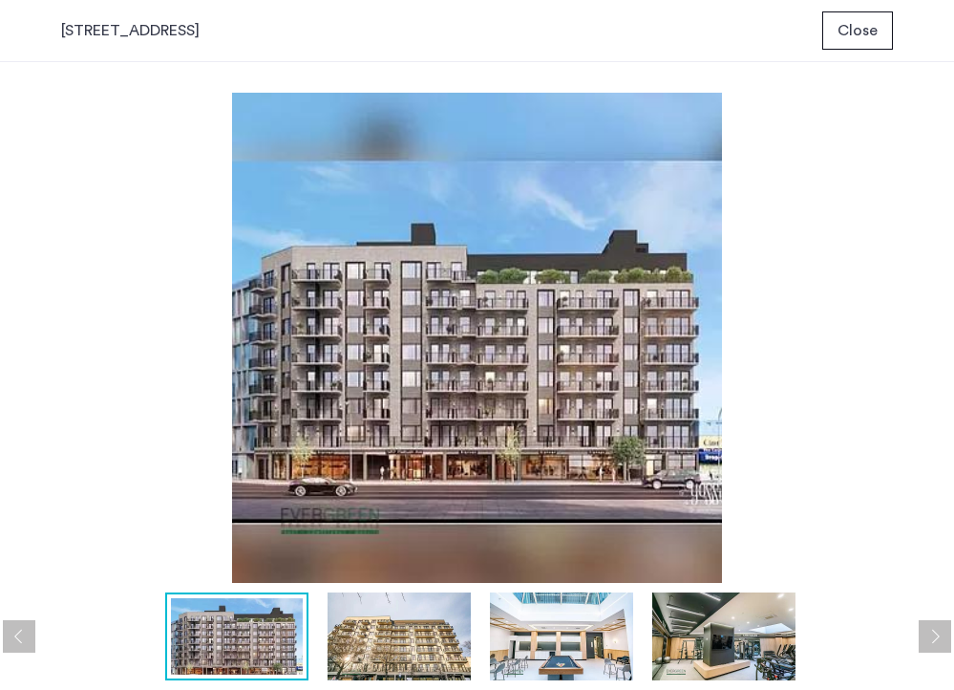
click at [932, 637] on button "Next apartment" at bounding box center [935, 636] width 32 height 32
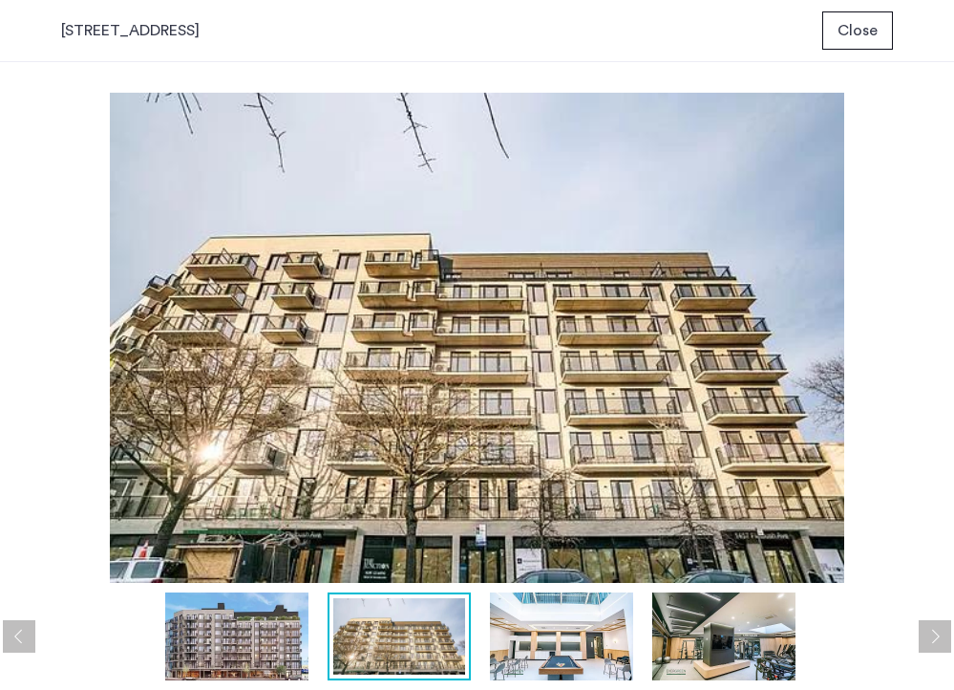
click at [932, 637] on button "Next apartment" at bounding box center [935, 636] width 32 height 32
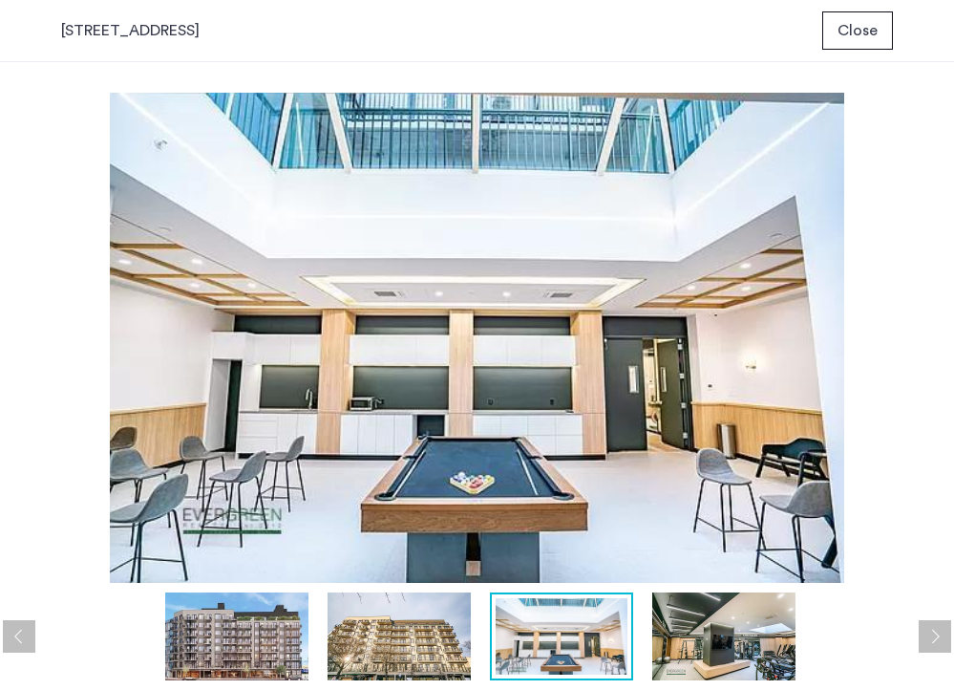
click at [932, 637] on button "Next apartment" at bounding box center [935, 636] width 32 height 32
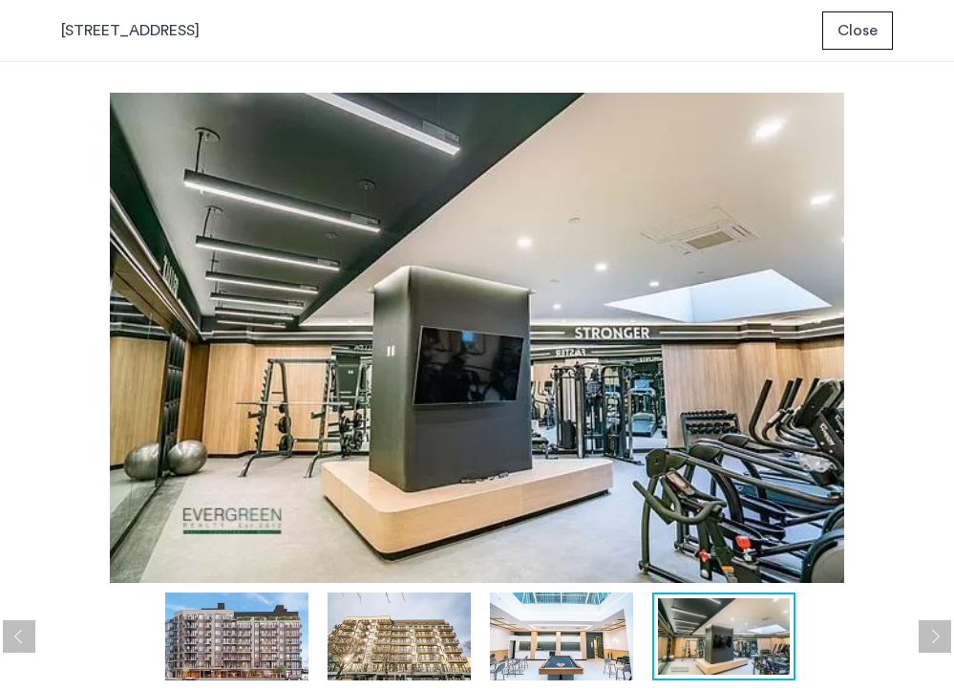
click at [932, 637] on button "Next apartment" at bounding box center [935, 636] width 32 height 32
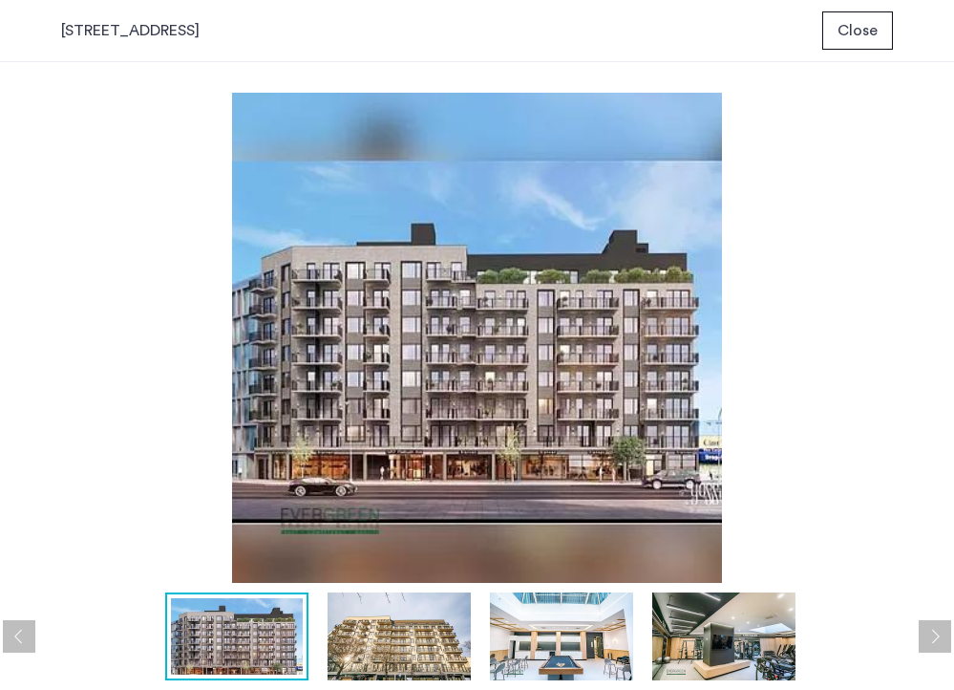
click at [932, 637] on button "Next apartment" at bounding box center [935, 636] width 32 height 32
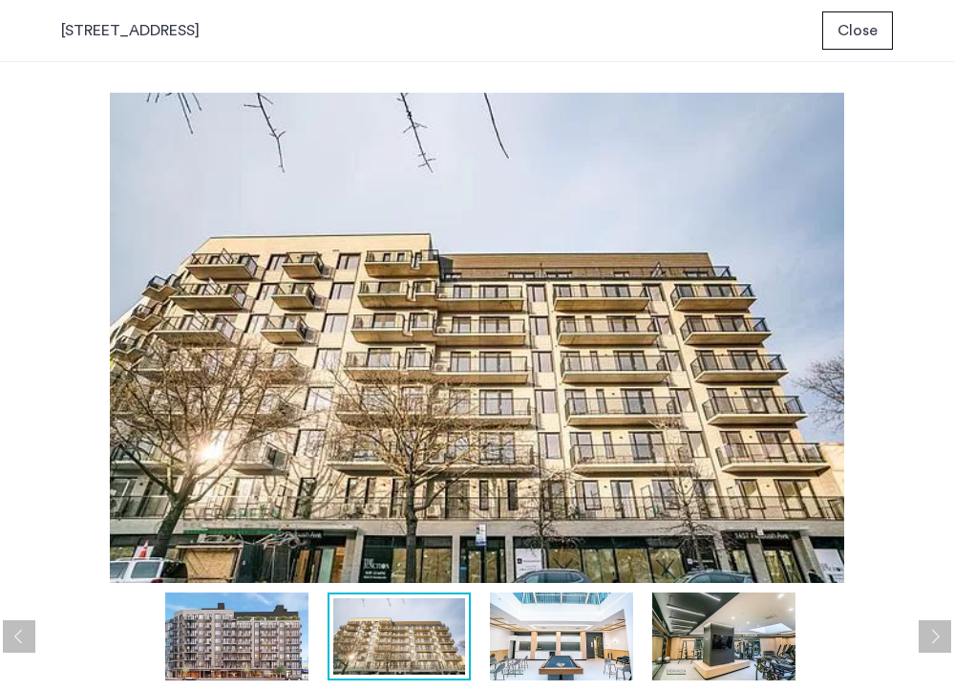
click at [875, 24] on span "Close" at bounding box center [858, 30] width 40 height 23
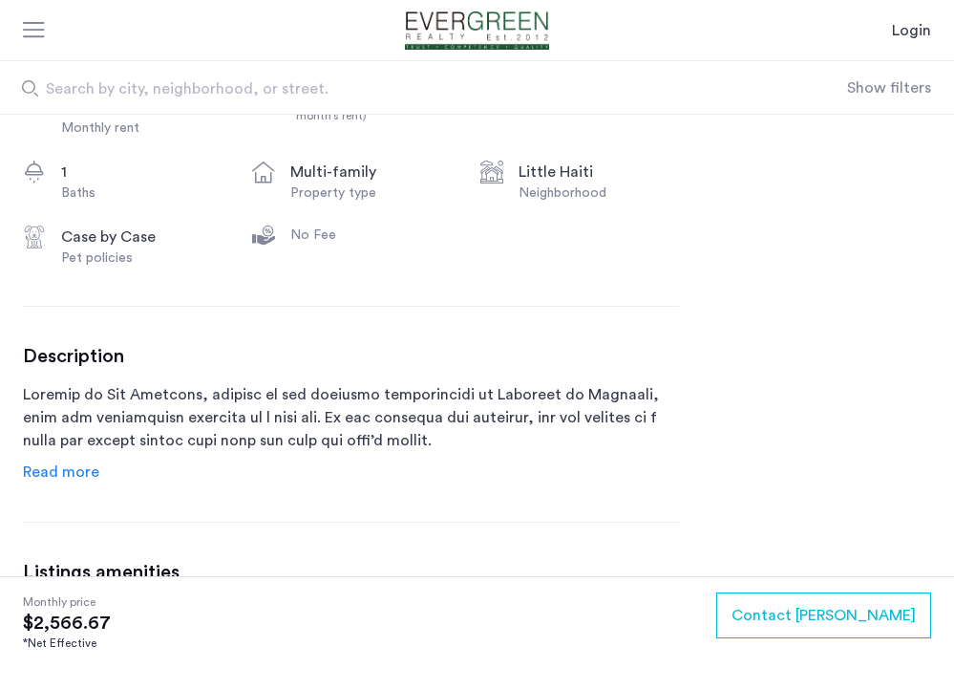
scroll to position [711, 0]
